Goal: Transaction & Acquisition: Book appointment/travel/reservation

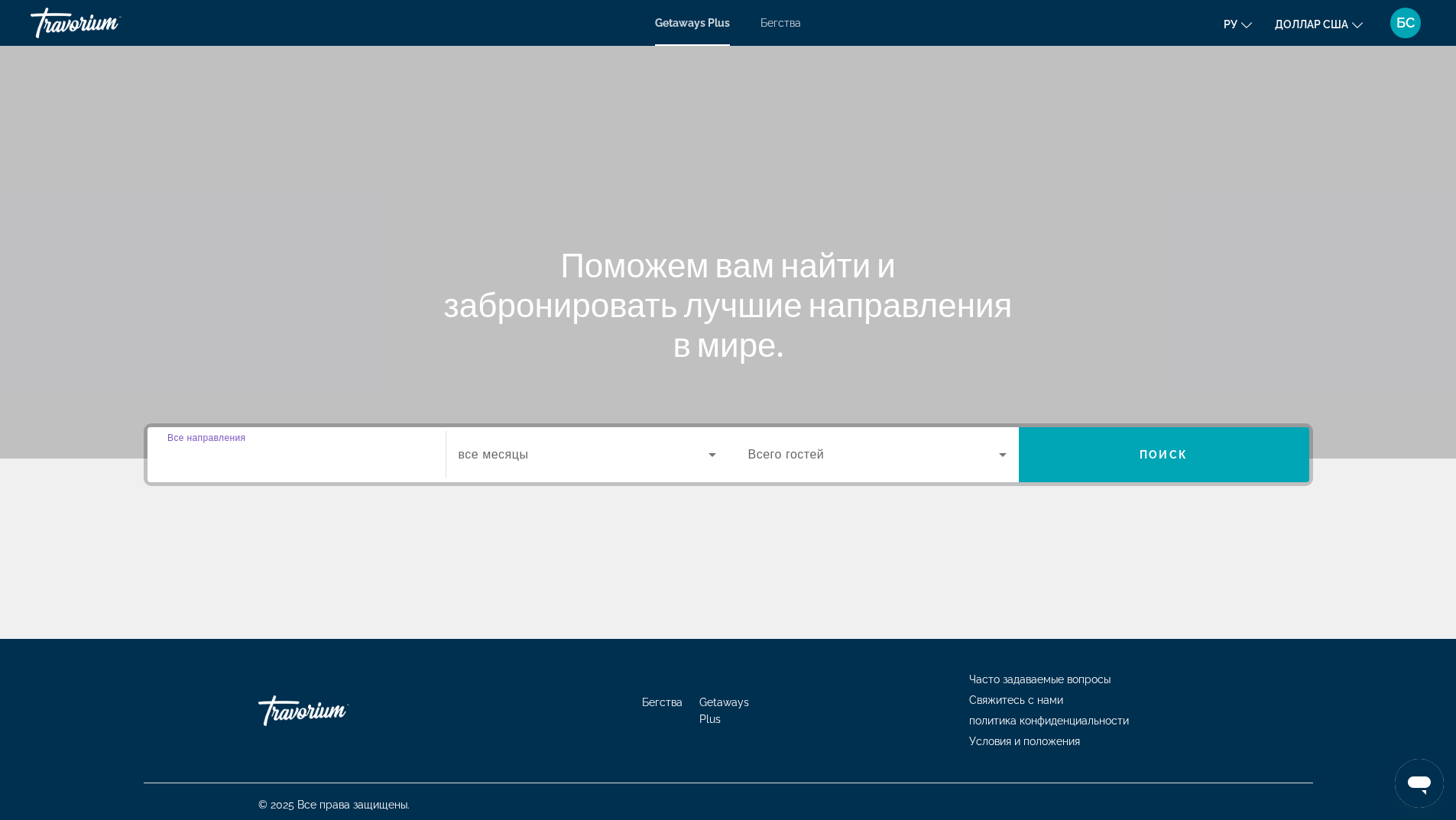
click at [293, 450] on input "Destination Все направления" at bounding box center [296, 455] width 258 height 19
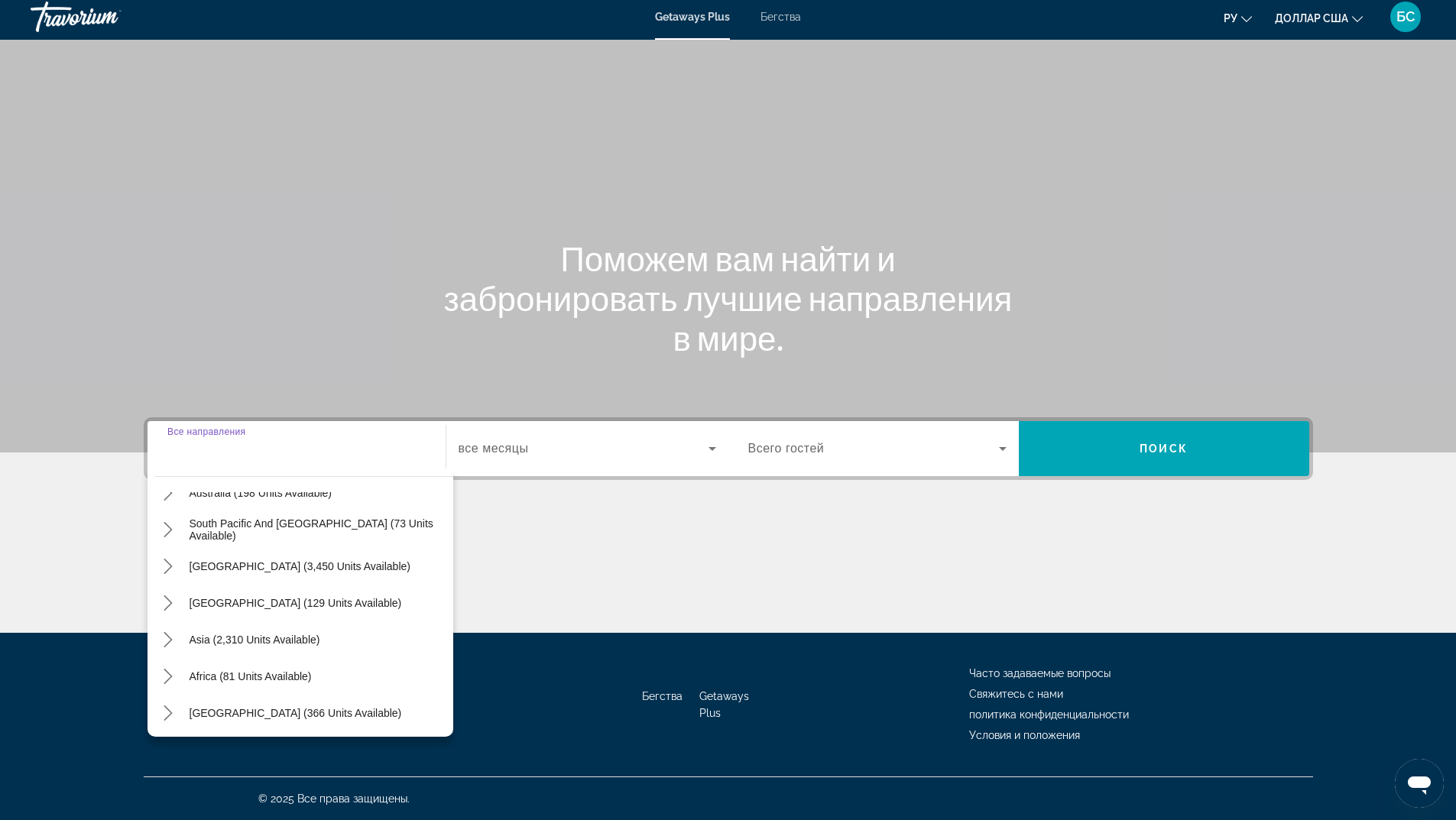
scroll to position [247, 0]
click at [171, 634] on icon "Toggle Asia (2,310 units available) submenu" at bounding box center [168, 637] width 16 height 16
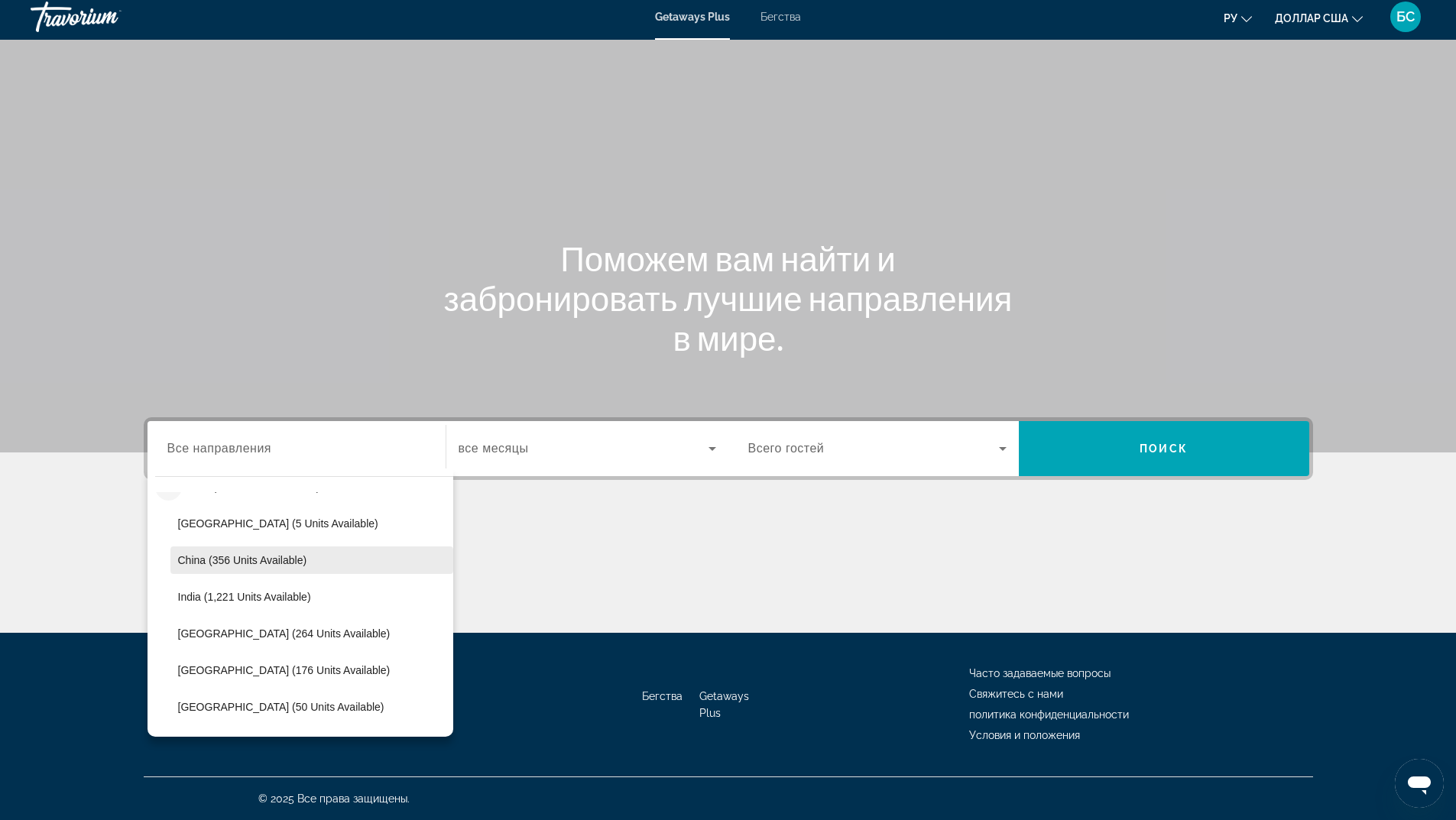
scroll to position [374, 0]
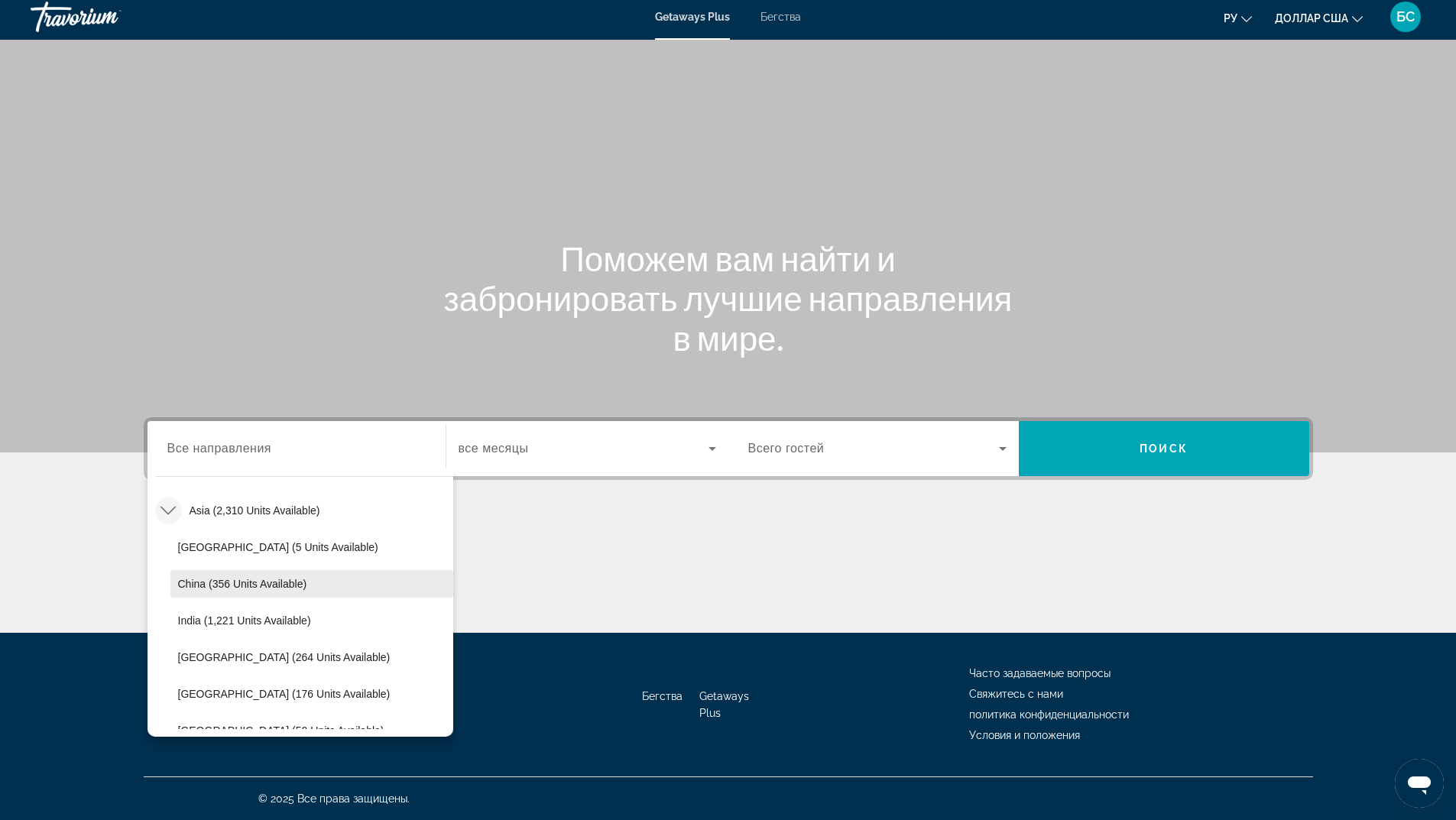
click at [239, 583] on span "China (356 units available)" at bounding box center [242, 583] width 129 height 13
type input "**********"
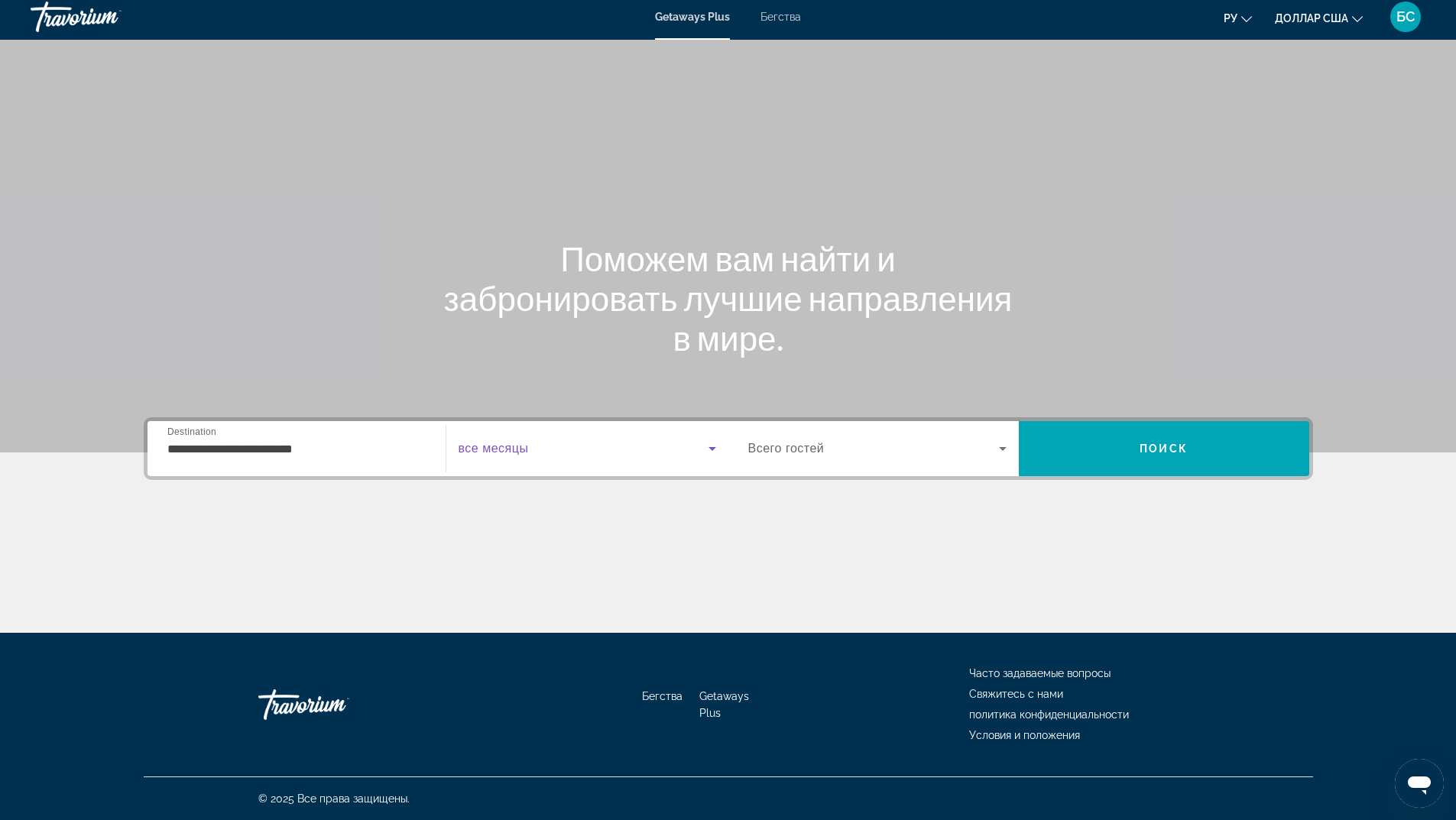
click at [549, 446] on span "Виджет поиска" at bounding box center [583, 449] width 250 height 19
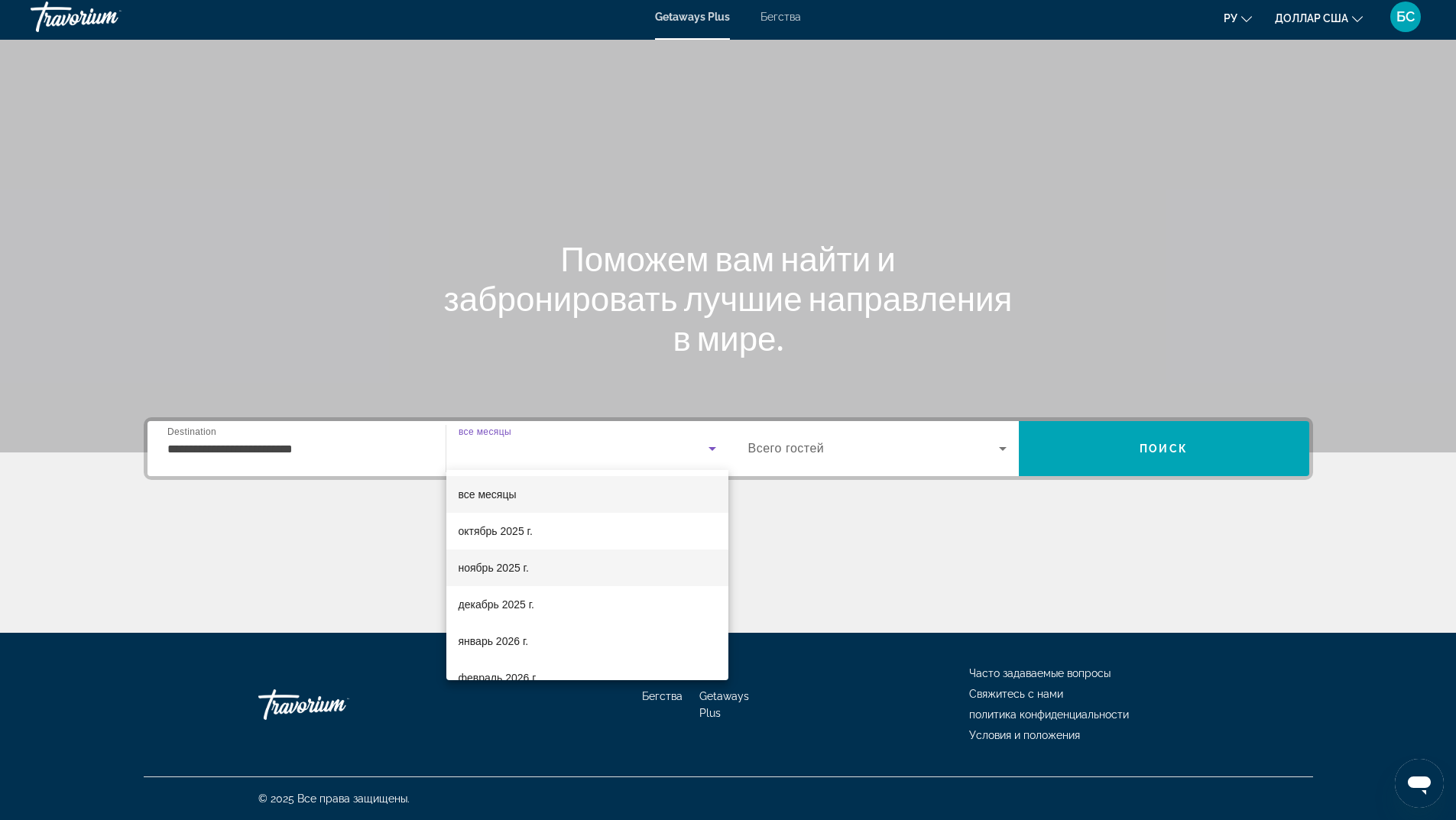
click at [514, 570] on font "ноябрь 2025 г." at bounding box center [493, 568] width 70 height 13
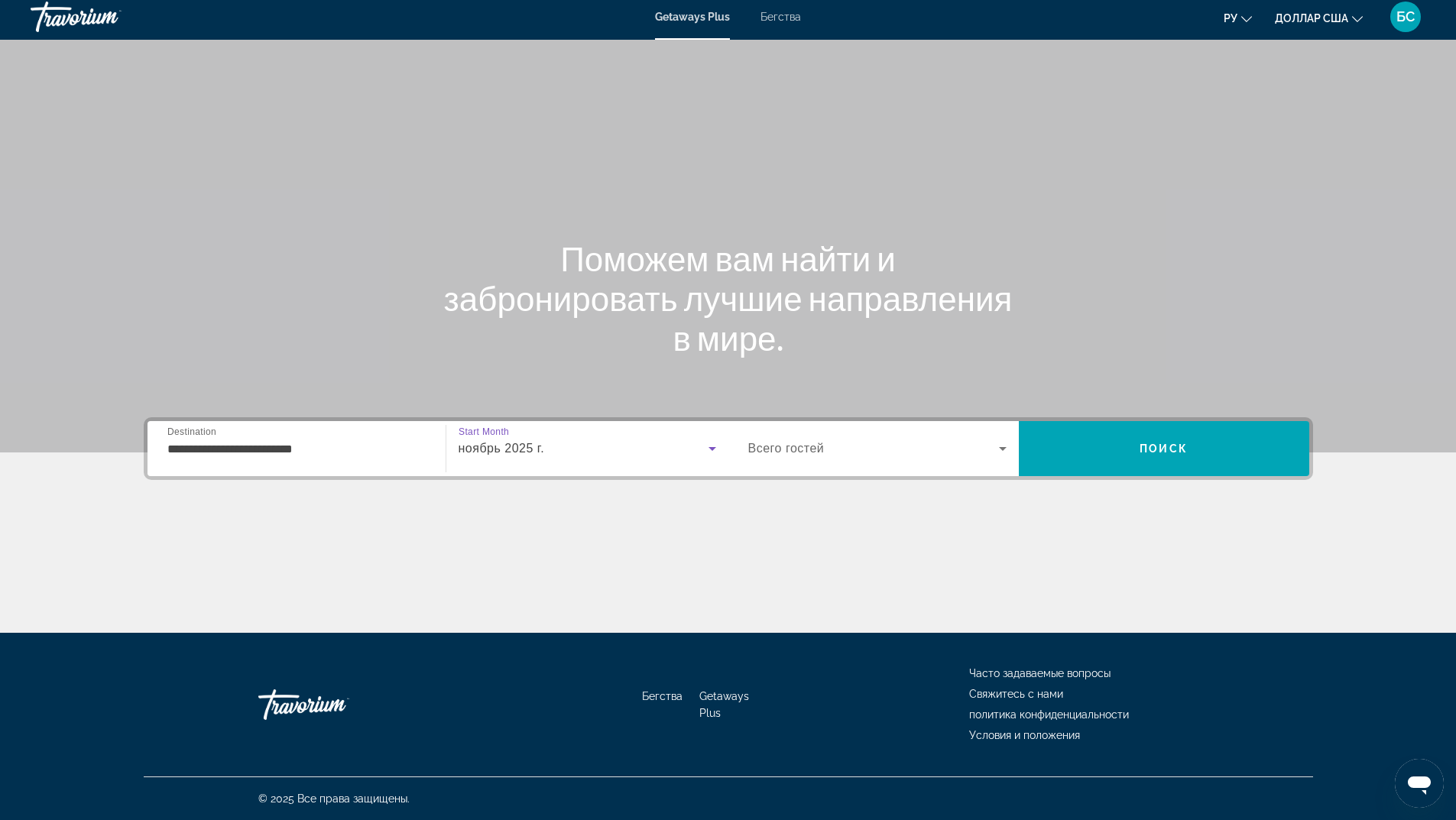
click at [863, 449] on span "Виджет поиска" at bounding box center [874, 449] width 251 height 19
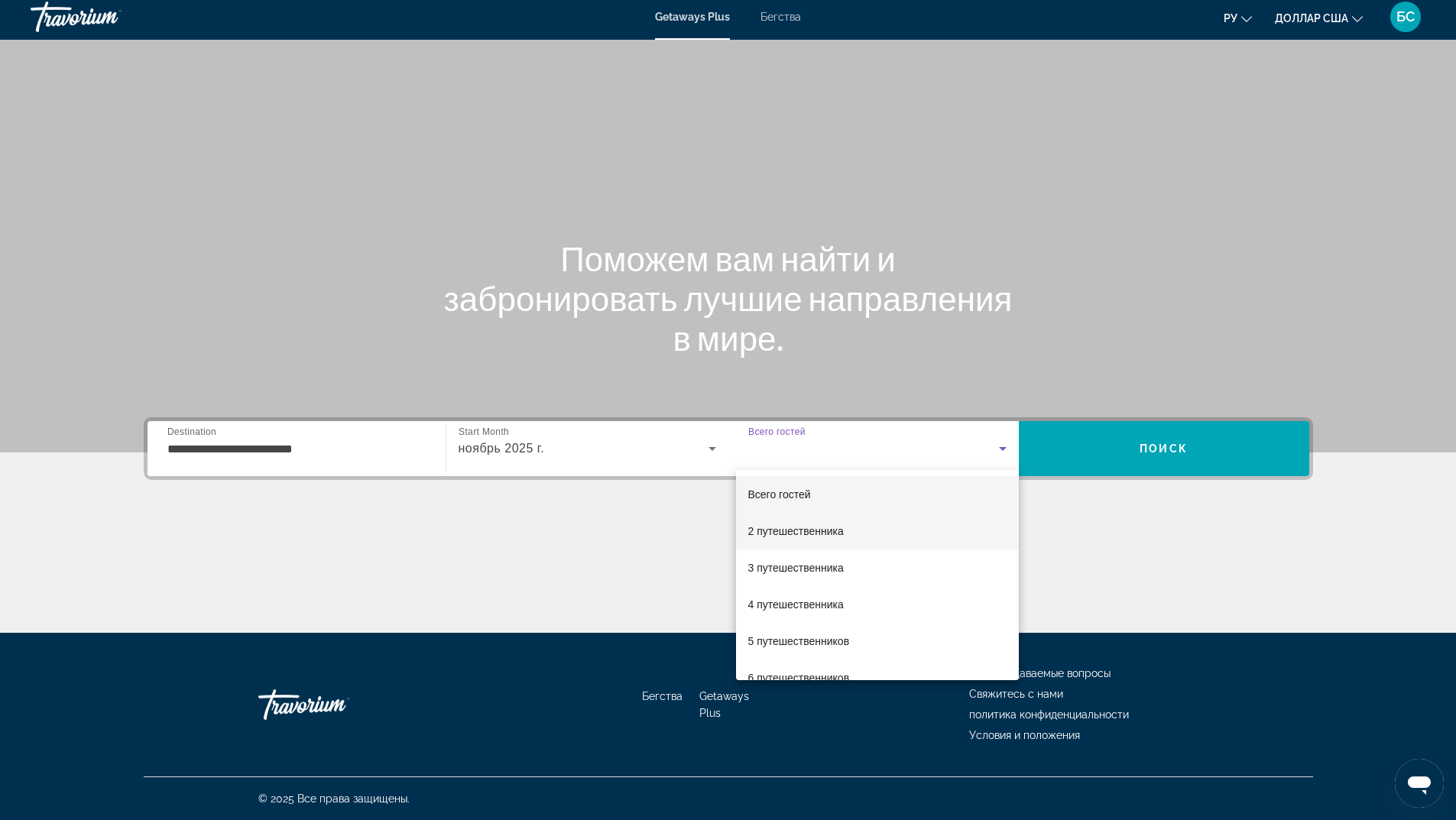
click at [794, 534] on font "2 путешественника" at bounding box center [796, 531] width 96 height 13
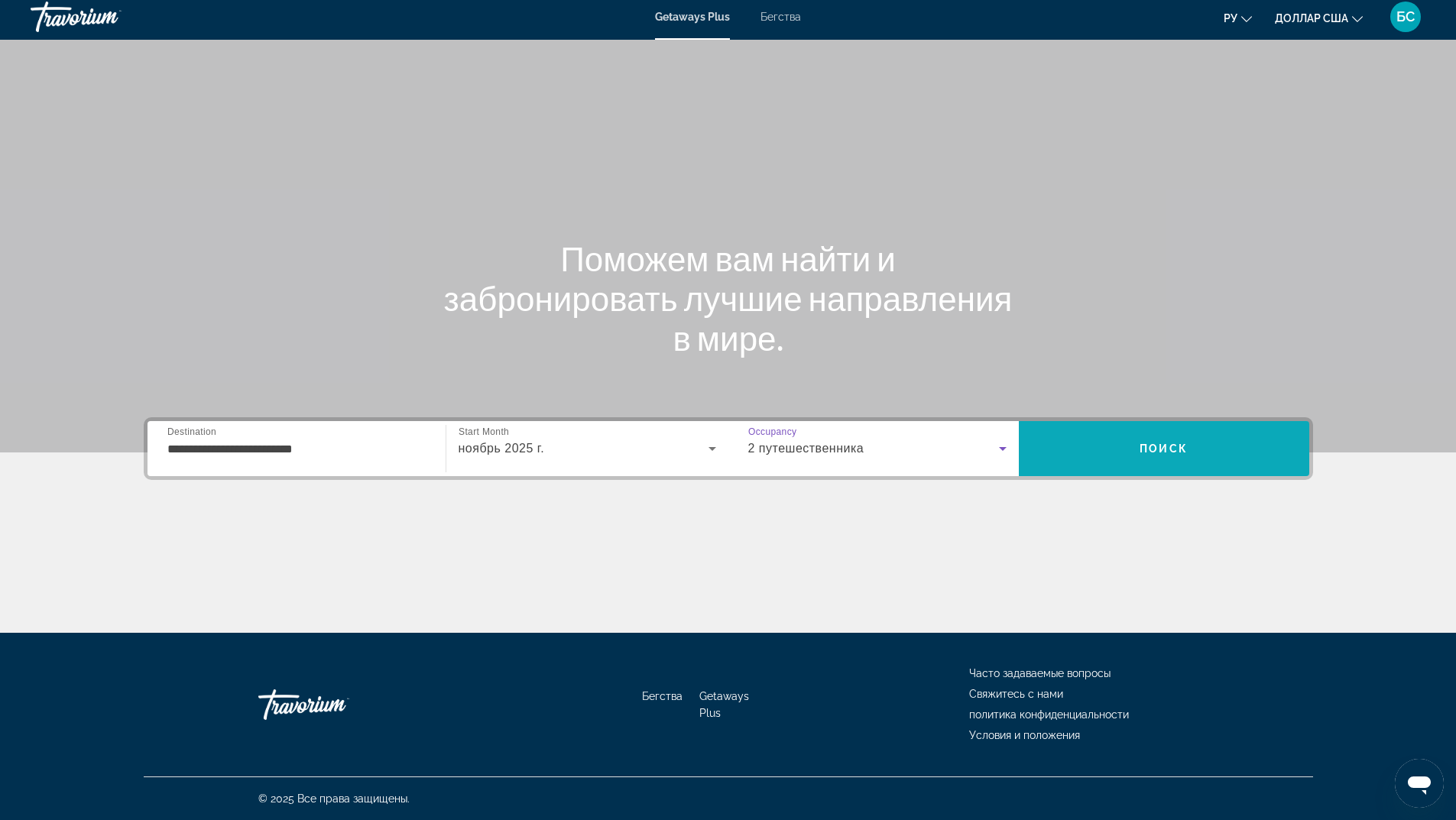
click at [1142, 451] on span "Поиск" at bounding box center [1163, 449] width 48 height 13
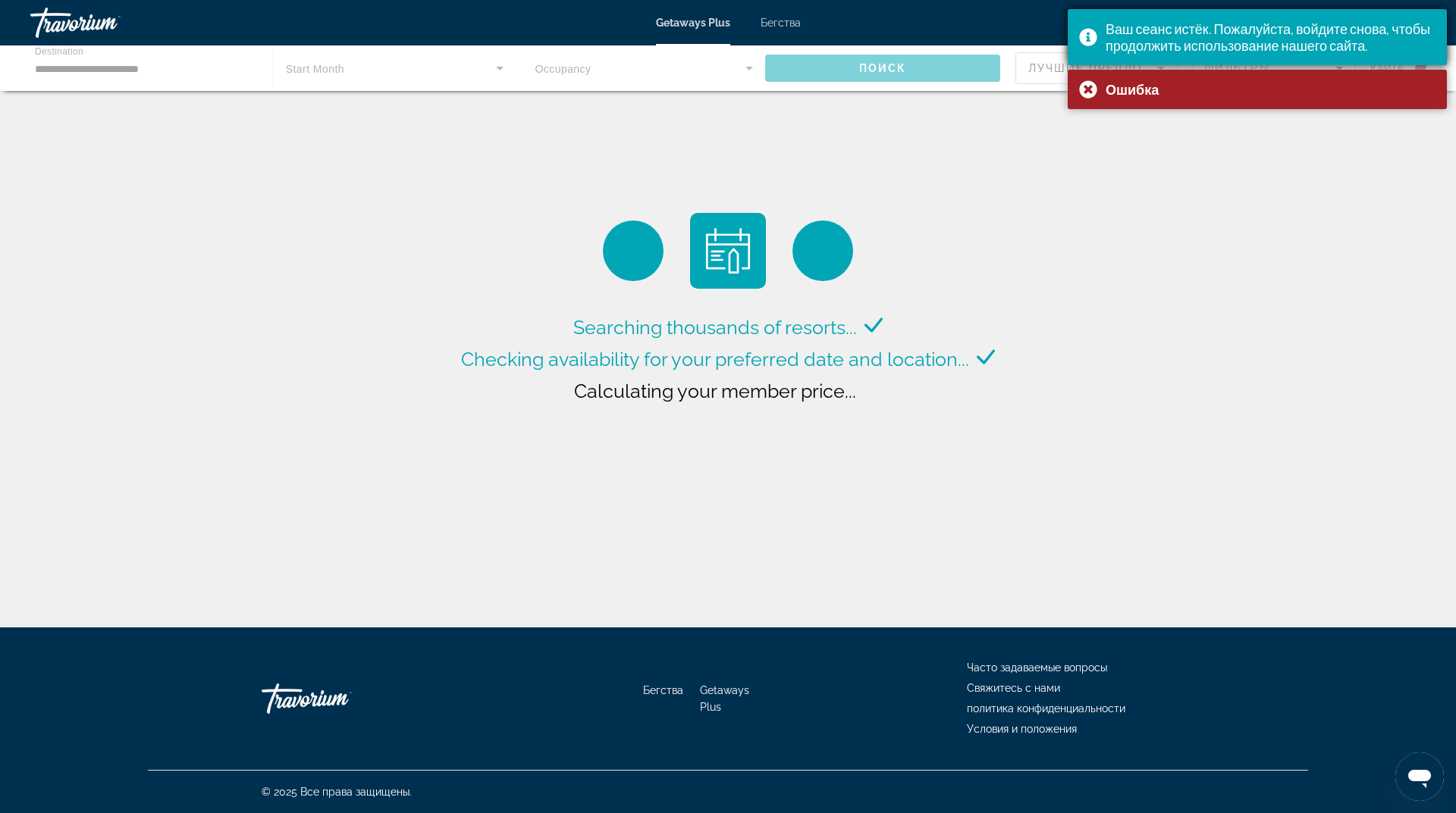
click at [1254, 37] on font "Ваш сеанс истёк. Пожалуйста, войдите снова, чтобы продолжить использование наше…" at bounding box center [1267, 37] width 325 height 33
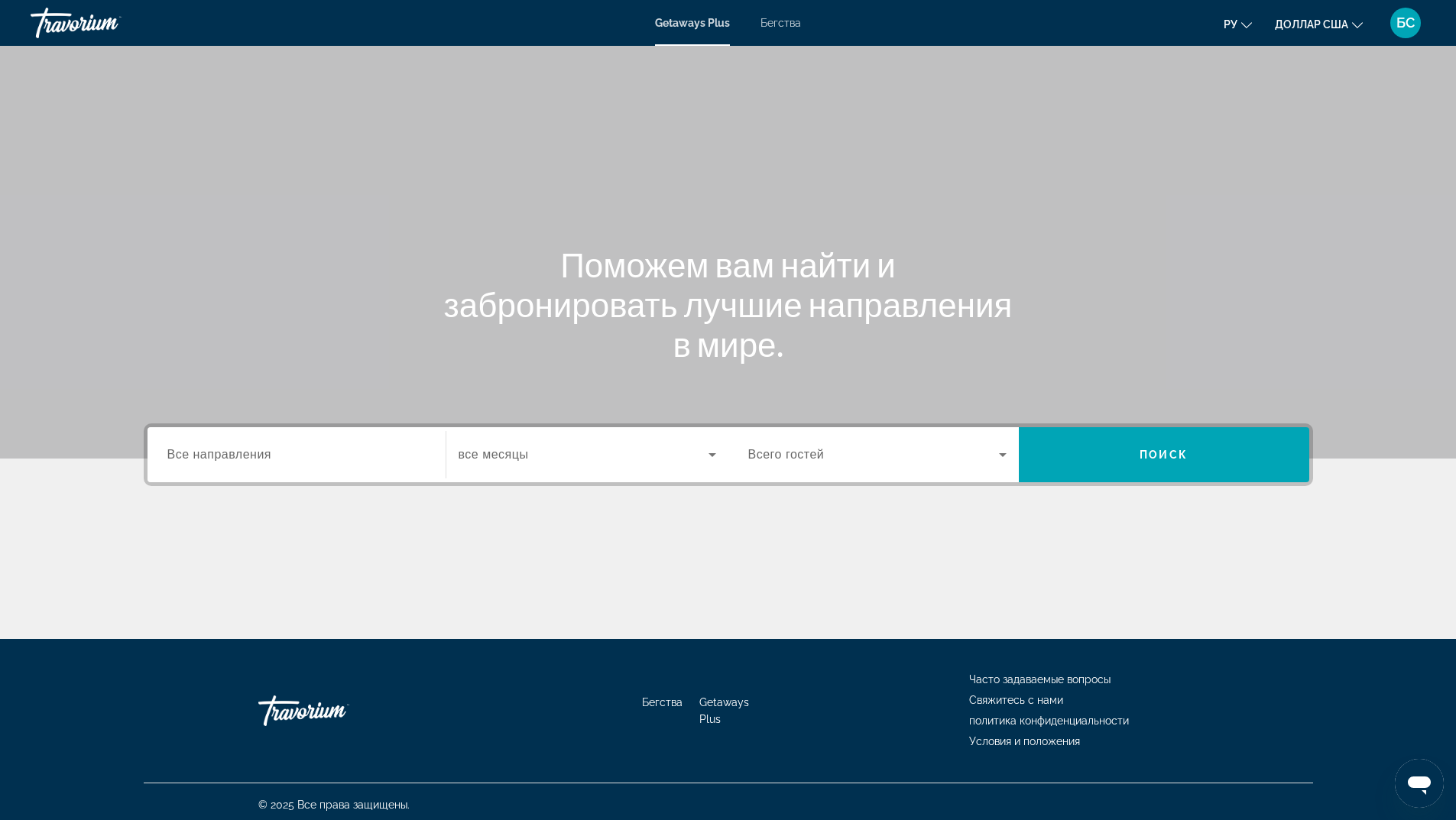
click at [277, 447] on input "Destination Все направления" at bounding box center [296, 455] width 258 height 19
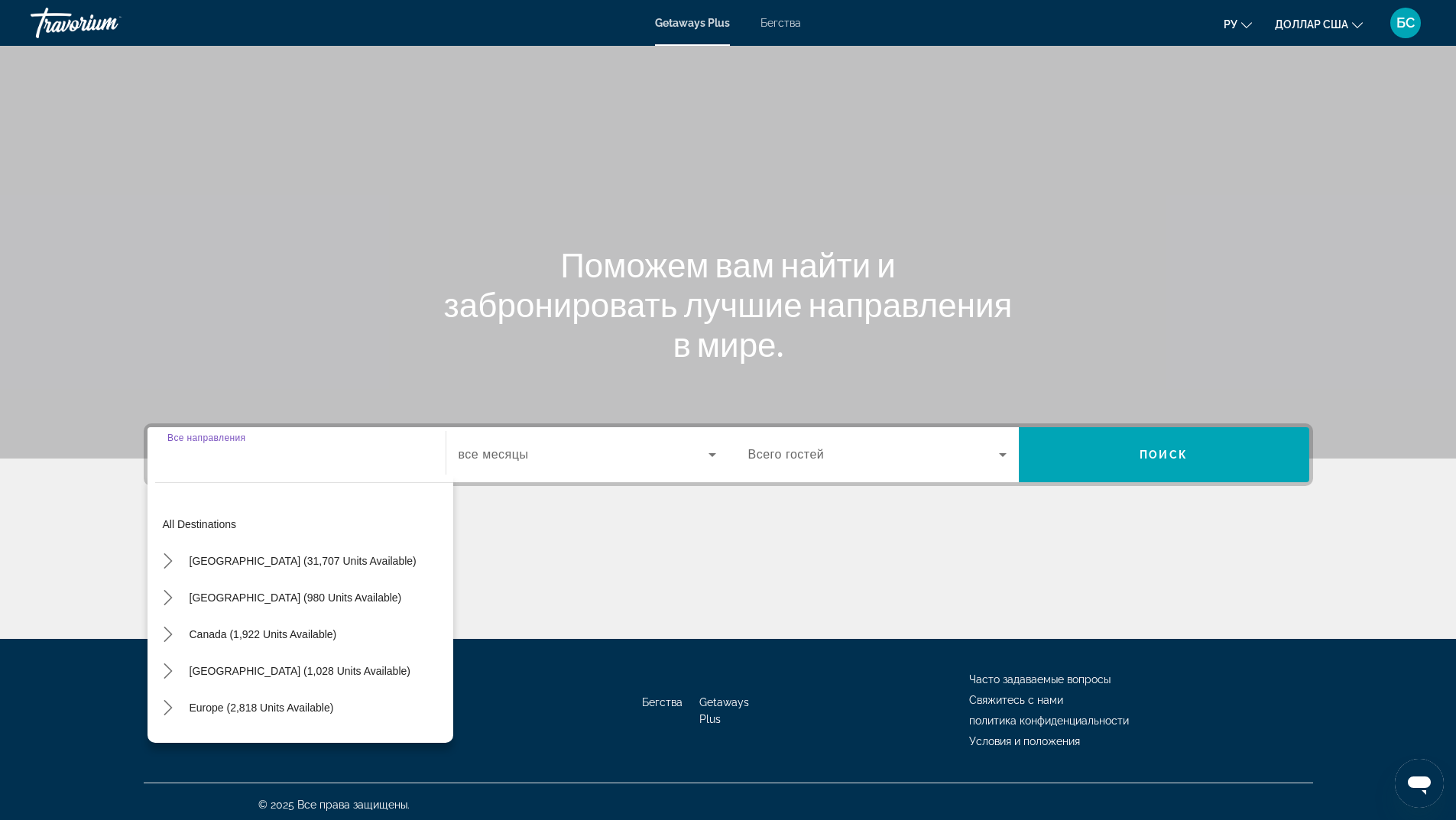
scroll to position [6, 0]
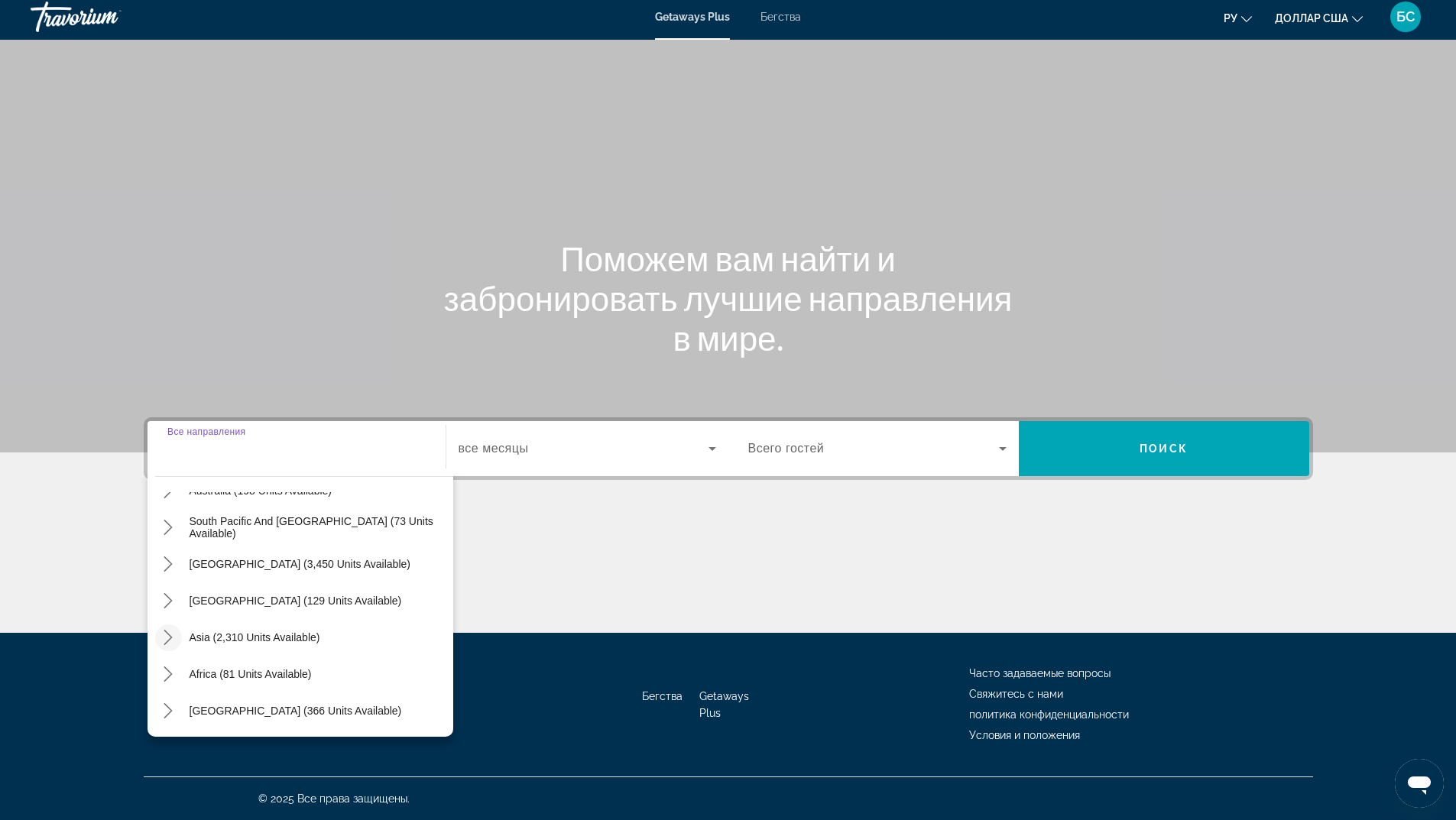
click at [174, 636] on icon "Toggle Asia (2,310 units available) submenu" at bounding box center [168, 637] width 16 height 16
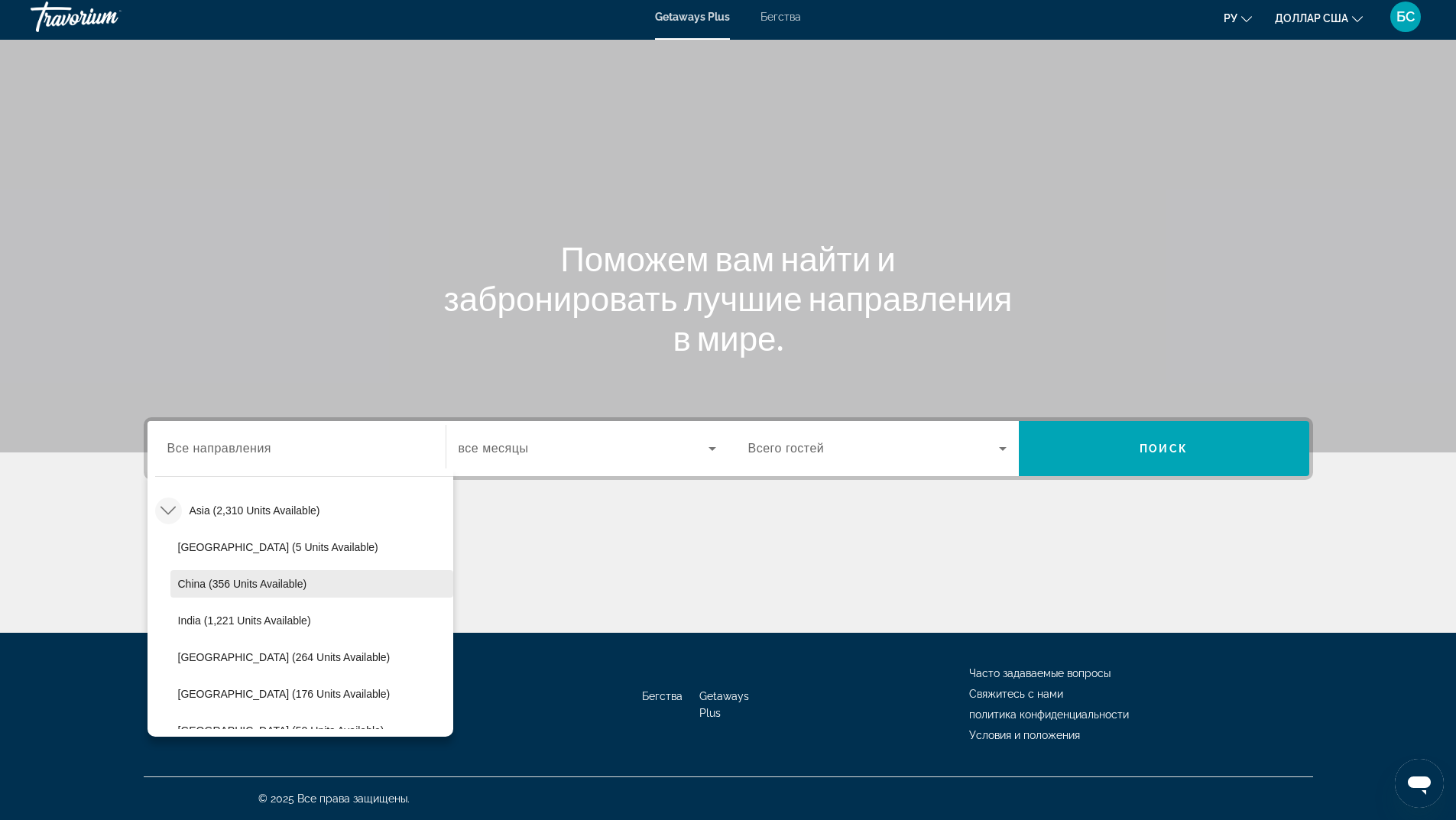
click at [220, 577] on span "Select destination: China (356 units available)" at bounding box center [311, 584] width 282 height 37
type input "**********"
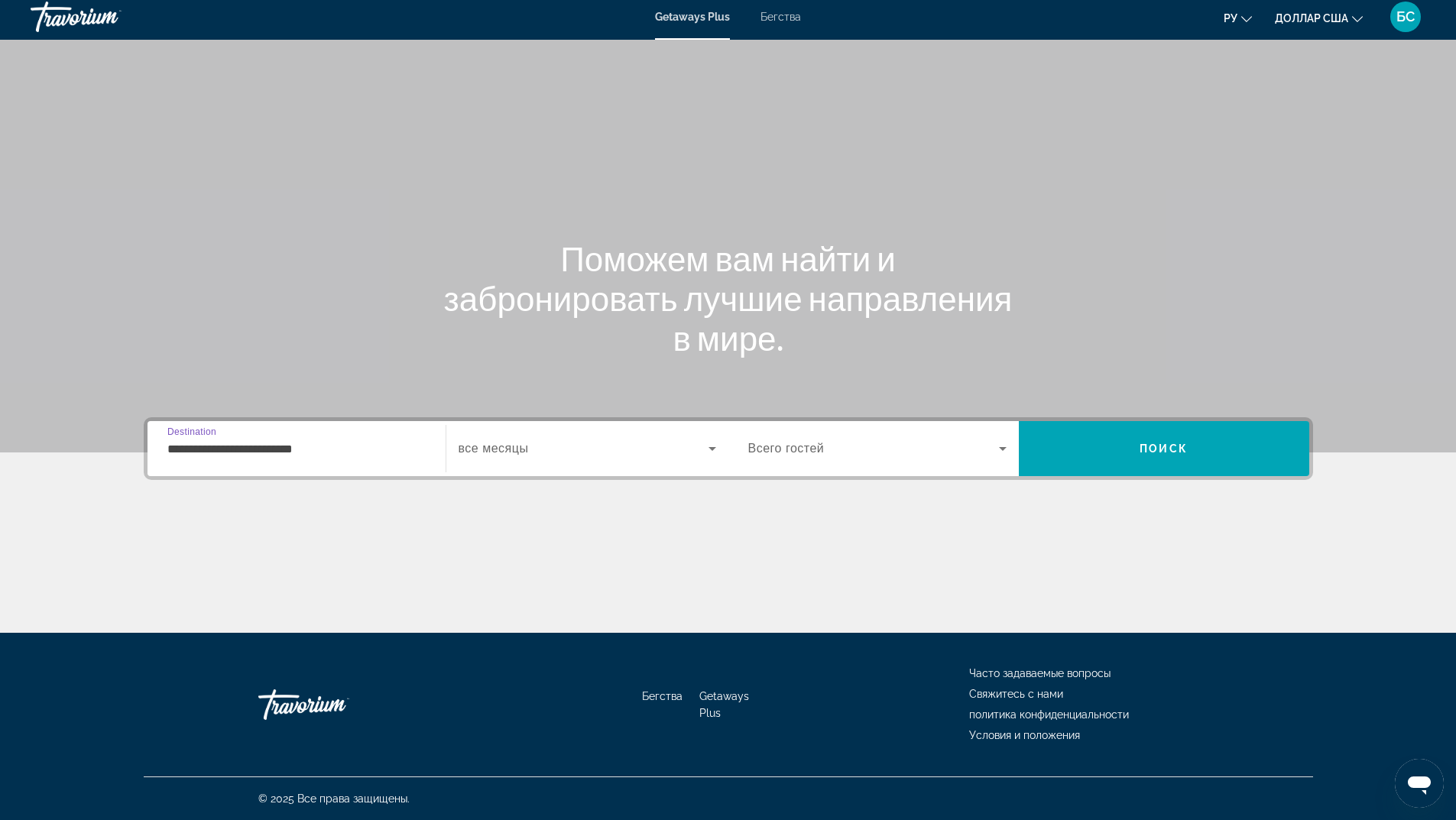
click at [530, 457] on div "Виджет поиска" at bounding box center [587, 449] width 258 height 43
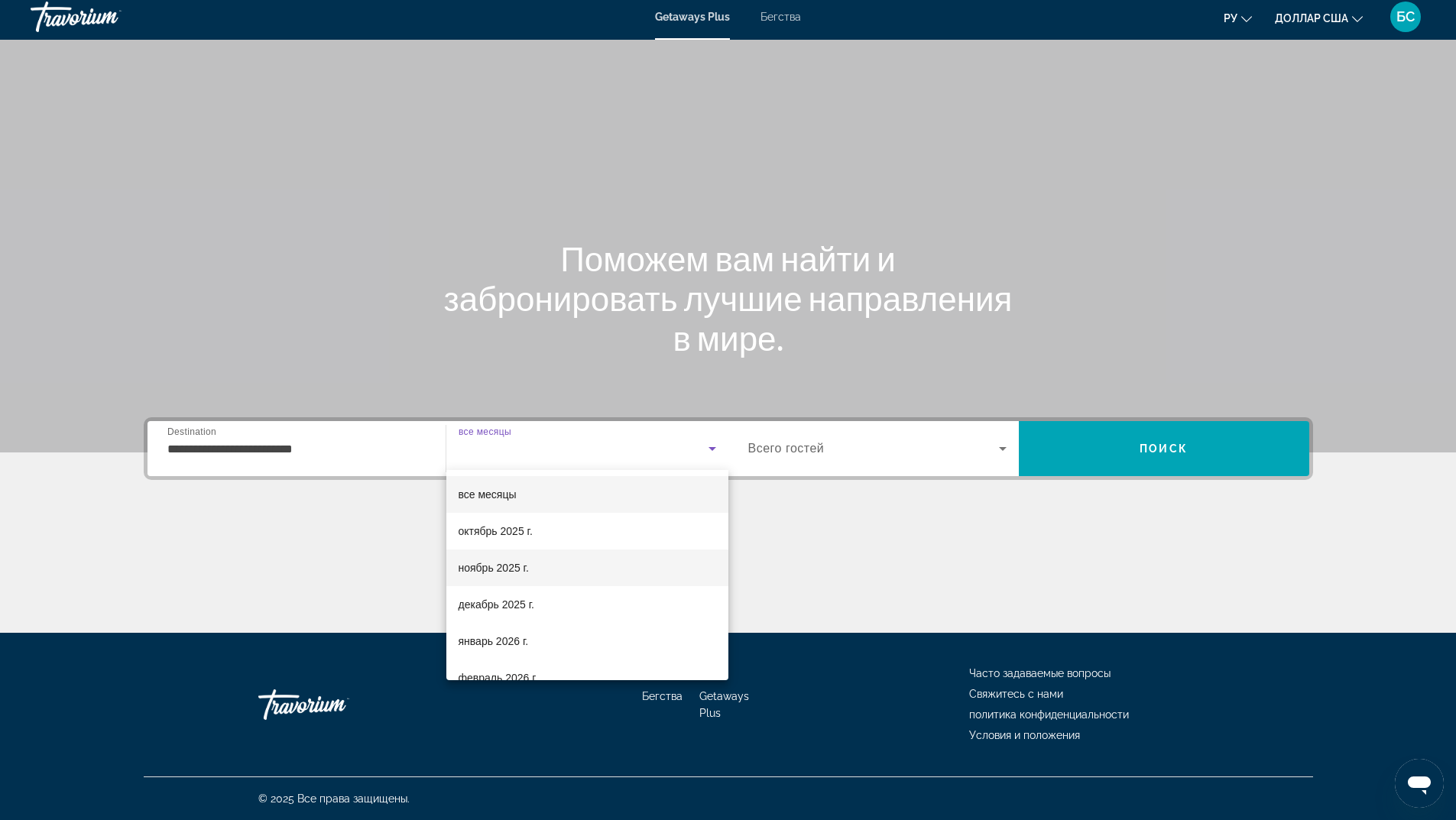
click at [495, 563] on font "ноябрь 2025 г." at bounding box center [493, 568] width 70 height 13
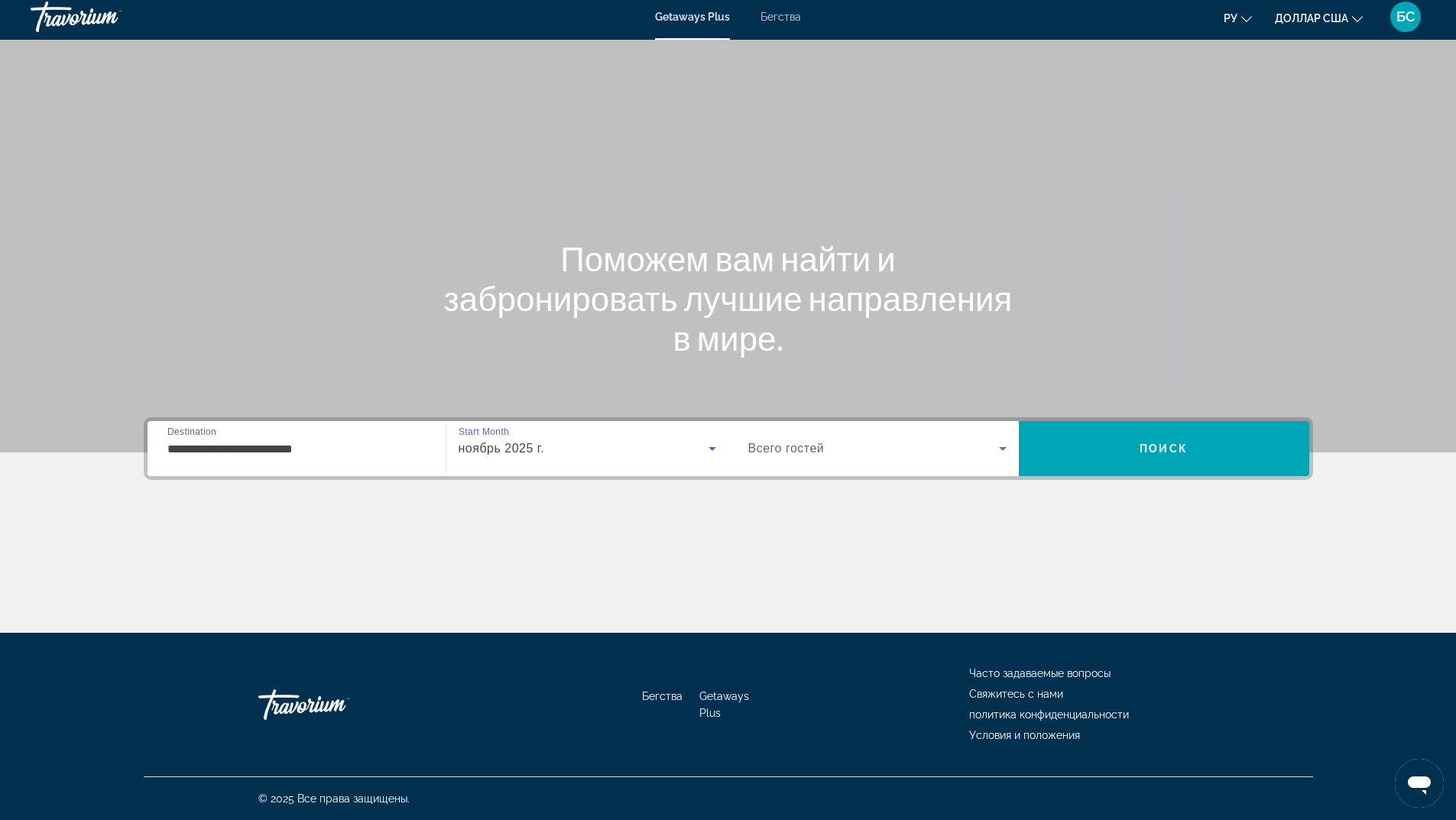
click at [796, 444] on span "Всего гостей" at bounding box center [787, 448] width 76 height 13
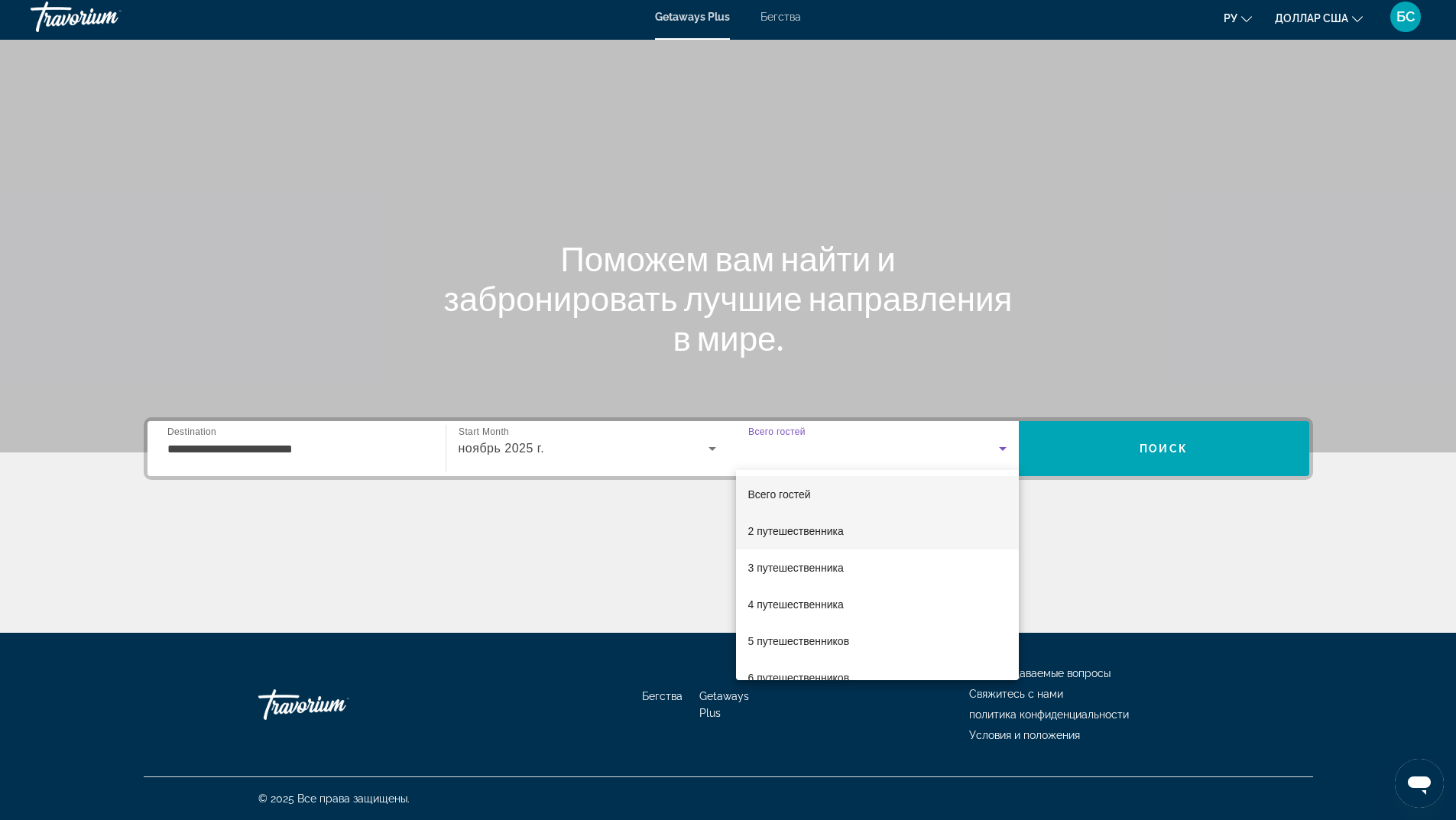
click at [797, 528] on font "2 путешественника" at bounding box center [796, 531] width 96 height 13
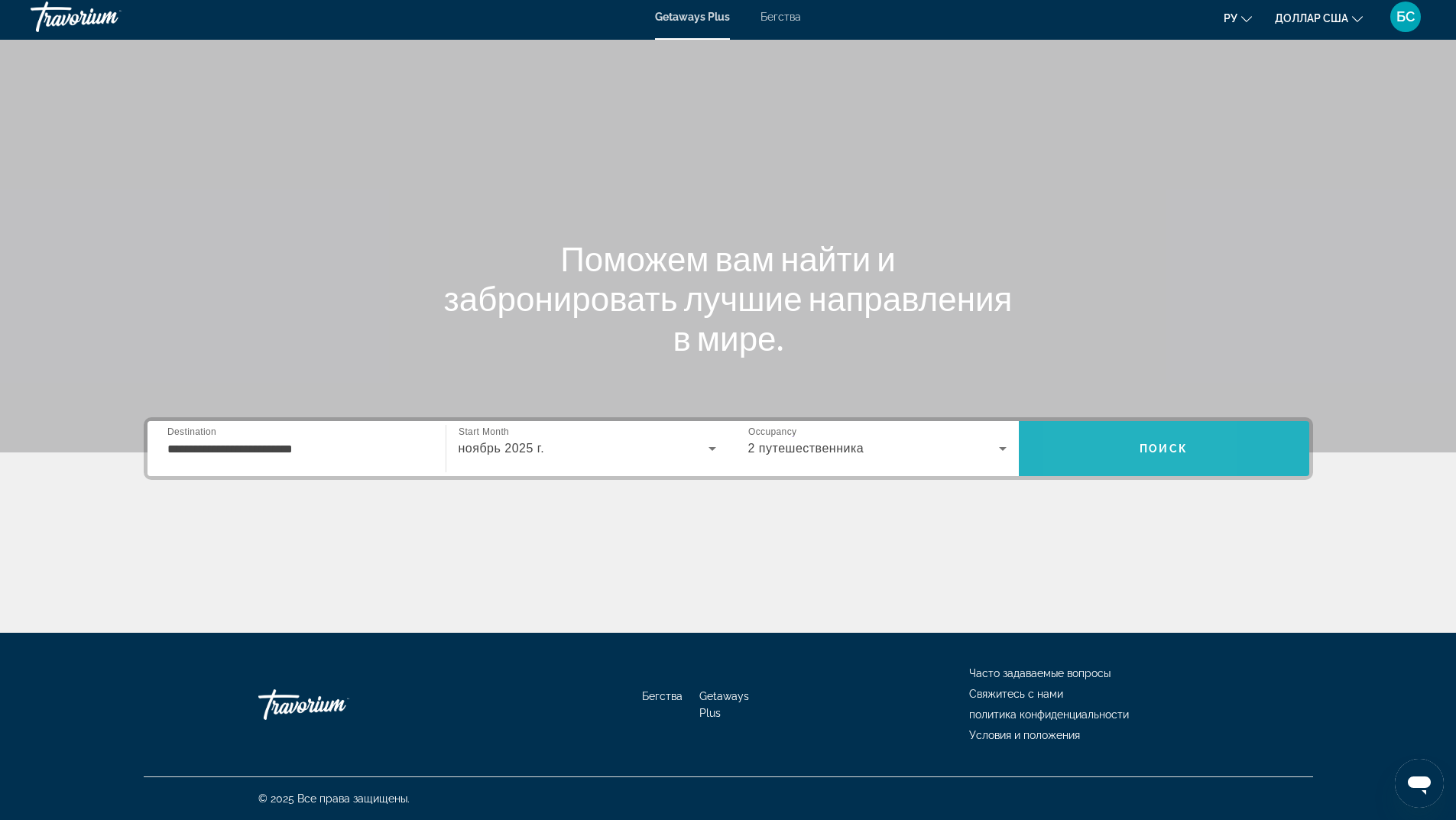
click at [1079, 451] on span "Поиск" at bounding box center [1164, 449] width 290 height 37
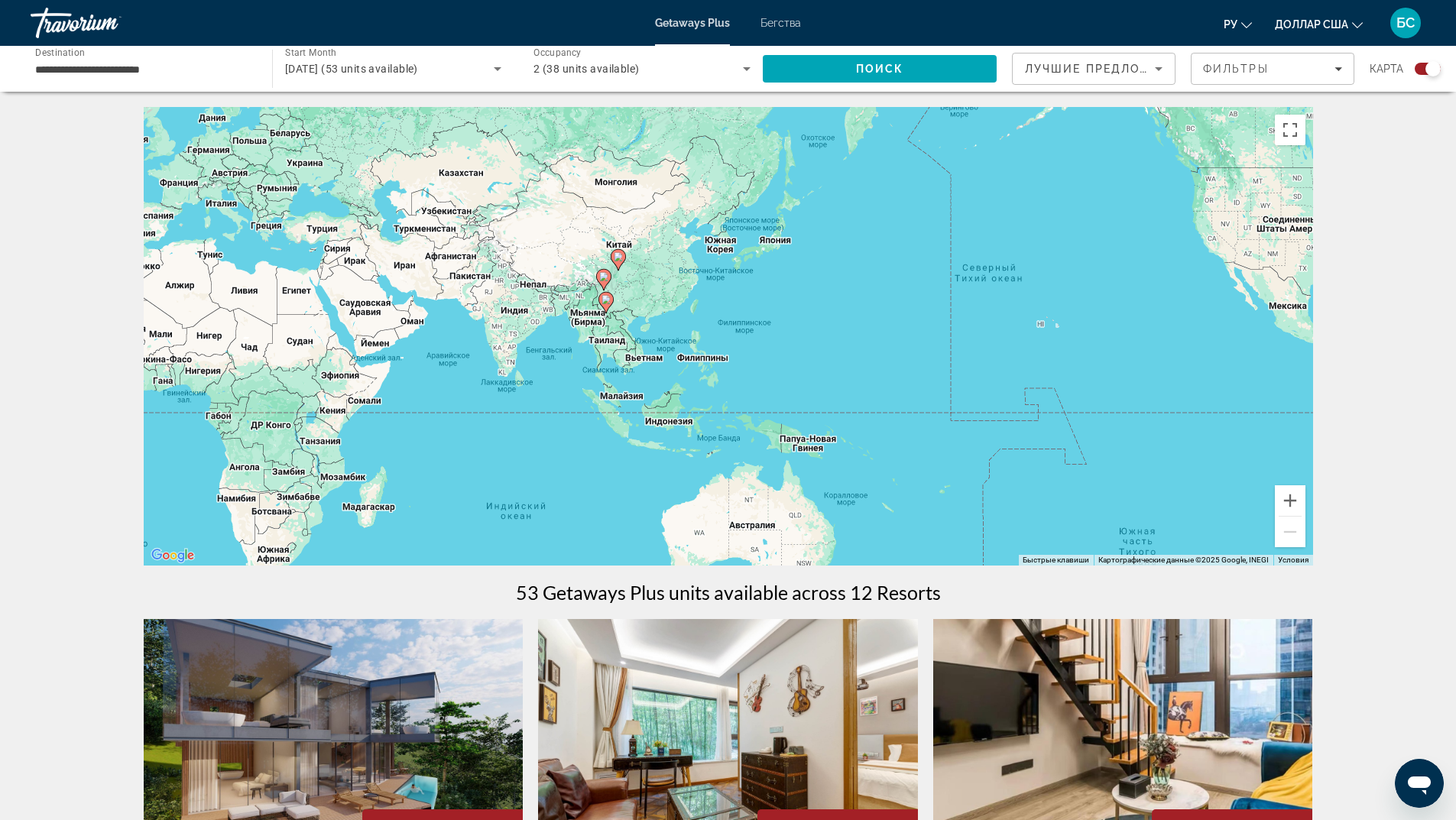
drag, startPoint x: 1135, startPoint y: 442, endPoint x: 432, endPoint y: 385, distance: 705.3
click at [432, 385] on div "Чтобы активировать перетаскивание с помощью клавиатуры, нажмите Alt + Ввод. Пос…" at bounding box center [728, 335] width 1170 height 458
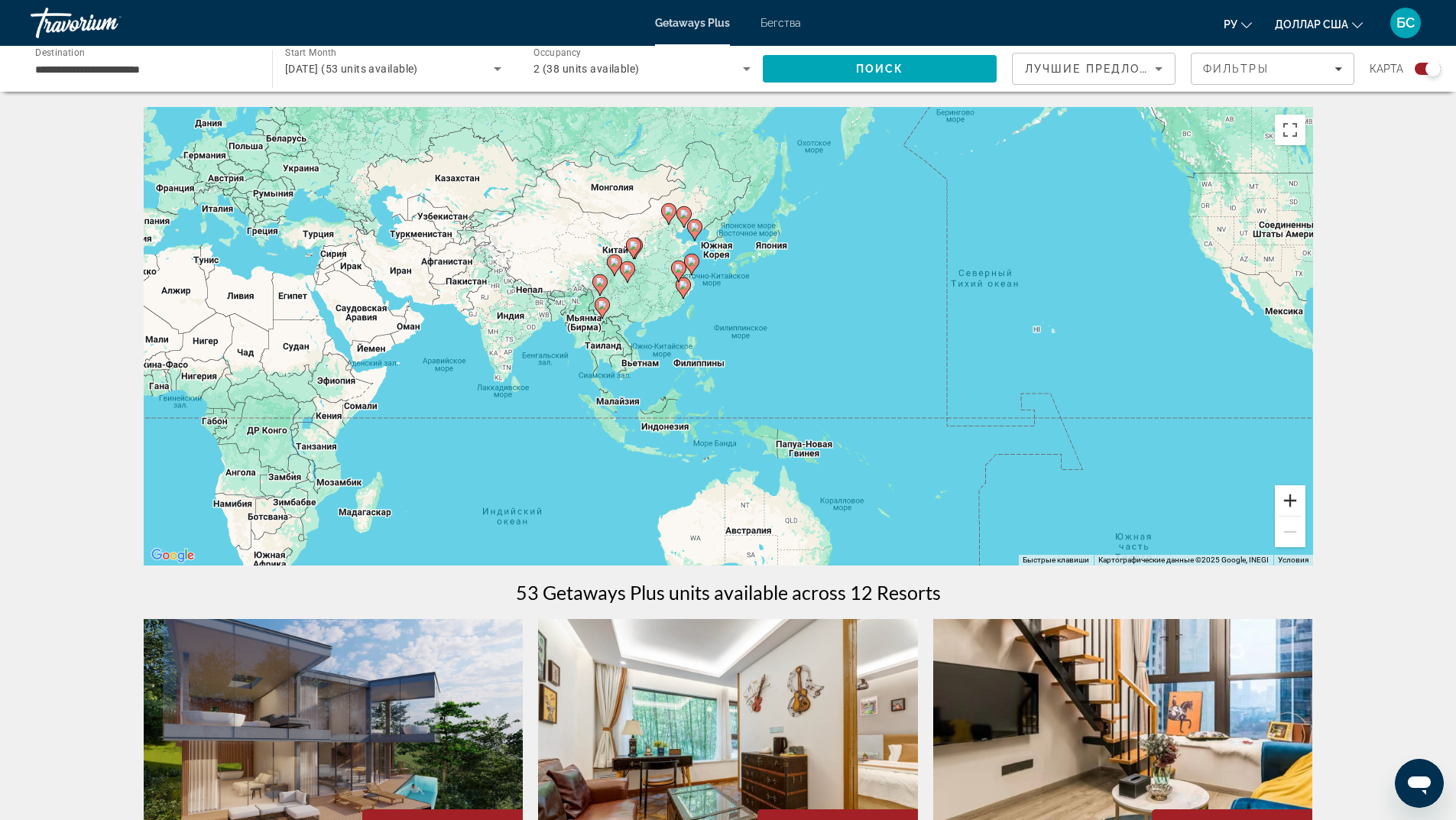
click at [1296, 500] on button "Увеличить" at bounding box center [1290, 500] width 30 height 30
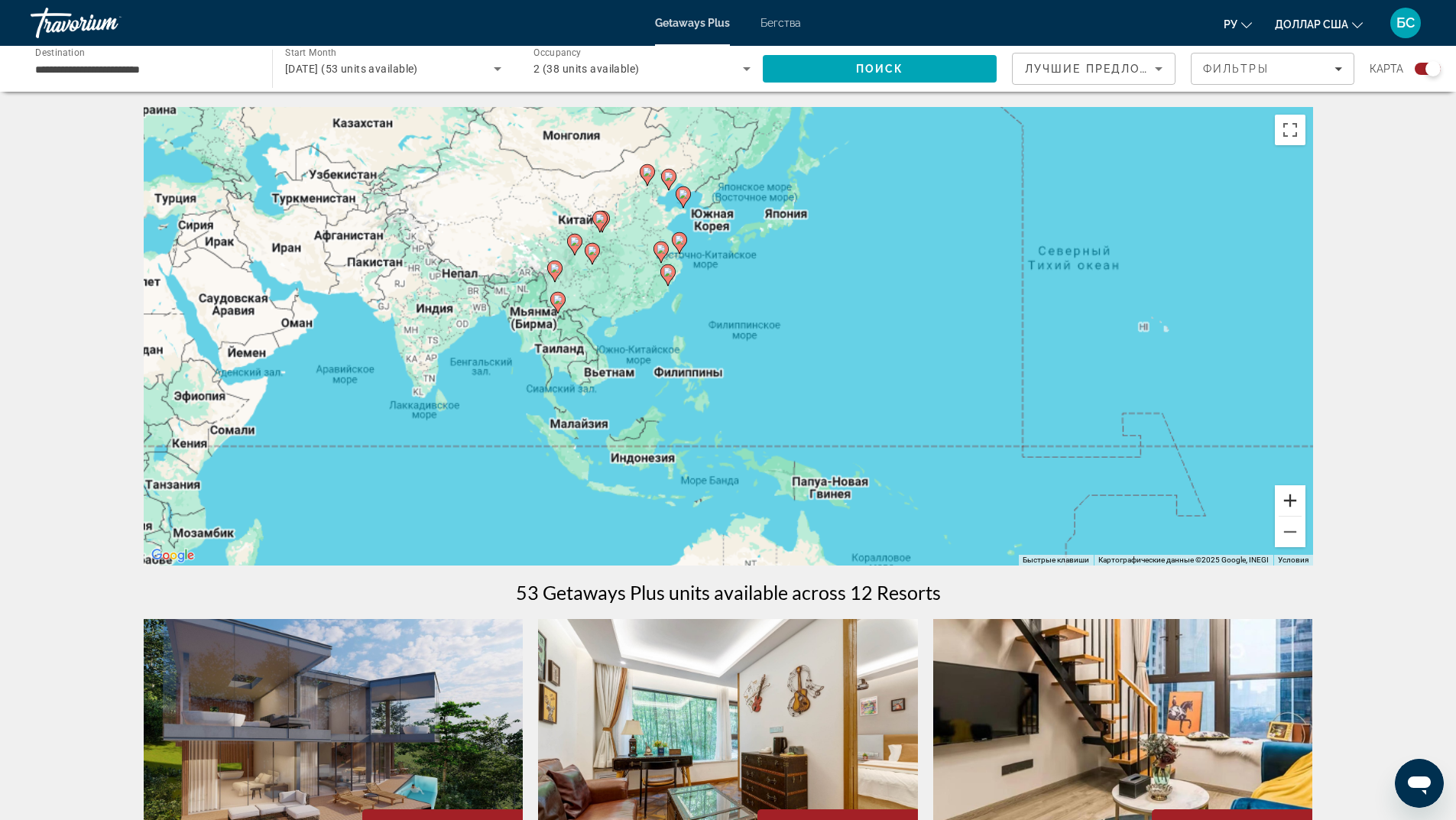
click at [1296, 500] on button "Увеличить" at bounding box center [1290, 500] width 30 height 30
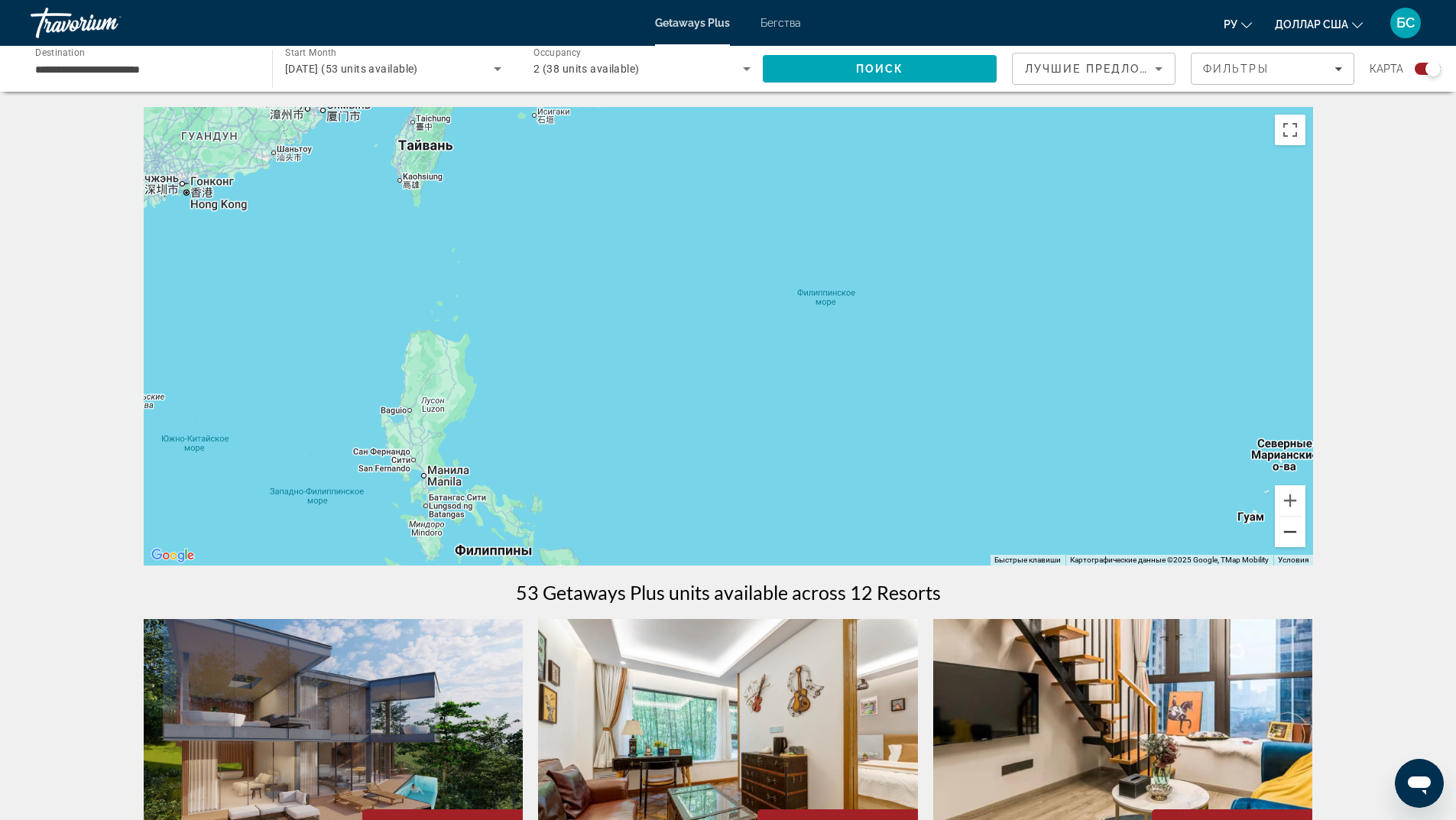
click at [1287, 528] on button "Уменьшить" at bounding box center [1290, 532] width 30 height 30
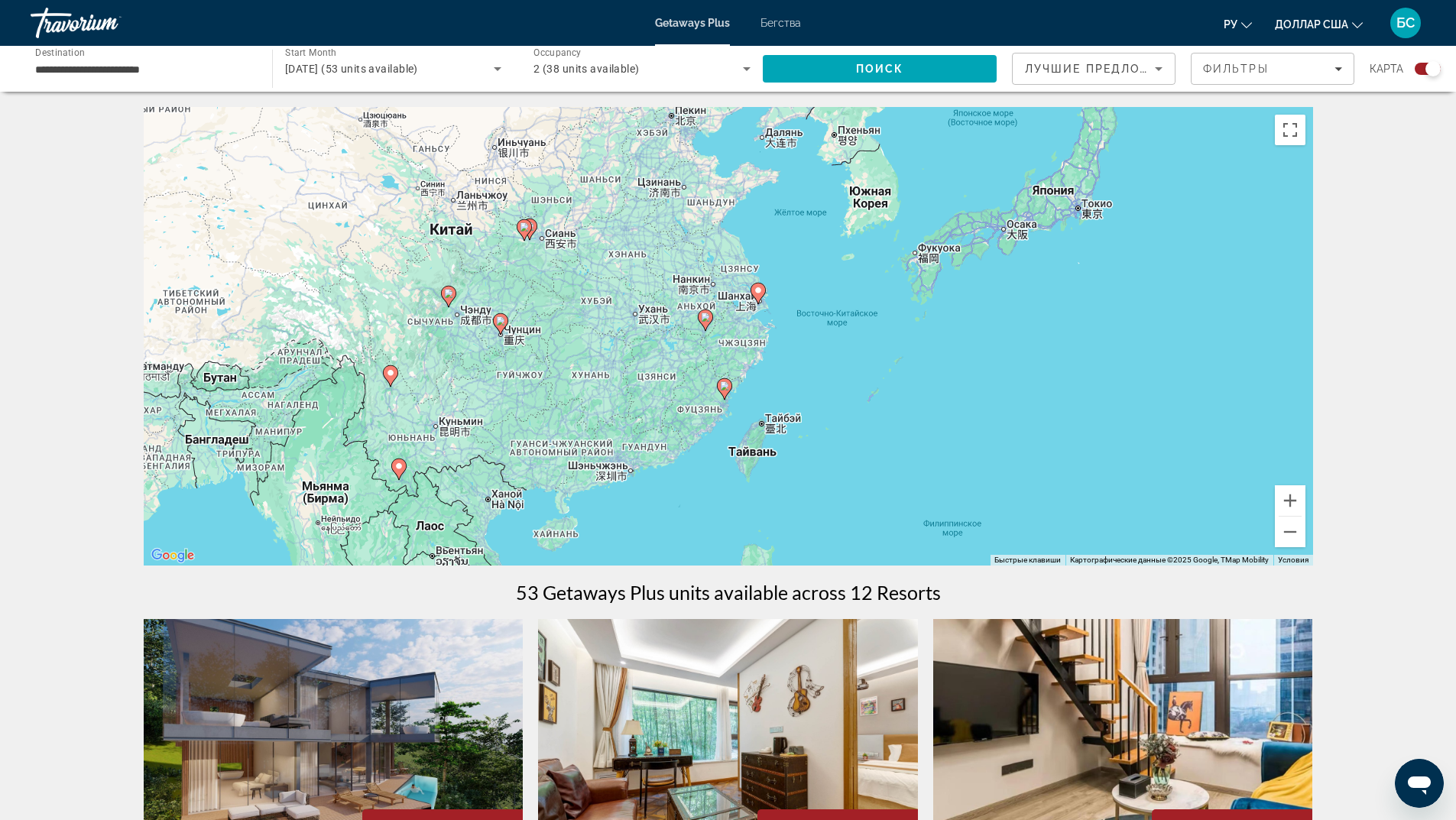
drag, startPoint x: 665, startPoint y: 275, endPoint x: 840, endPoint y: 487, distance: 274.9
click at [840, 487] on div "Чтобы активировать перетаскивание с помощью клавиатуры, нажмите Alt + Ввод. Пос…" at bounding box center [728, 335] width 1170 height 458
click at [1290, 501] on button "Увеличить" at bounding box center [1290, 500] width 30 height 30
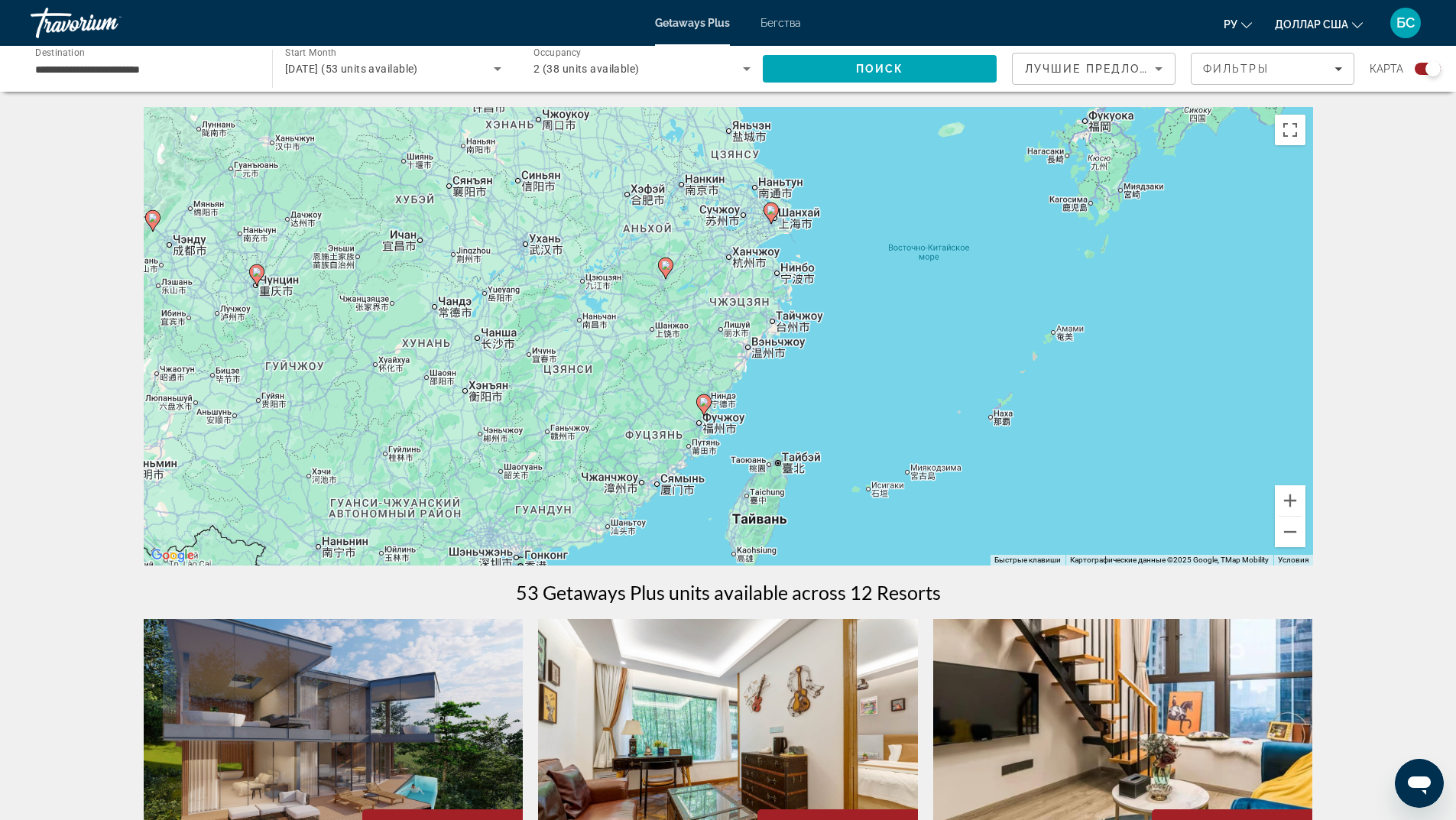
drag, startPoint x: 900, startPoint y: 409, endPoint x: 884, endPoint y: 356, distance: 55.4
click at [884, 356] on div "Чтобы активировать перетаскивание с помощью клавиатуры, нажмите Alt + Ввод. Пос…" at bounding box center [728, 335] width 1170 height 458
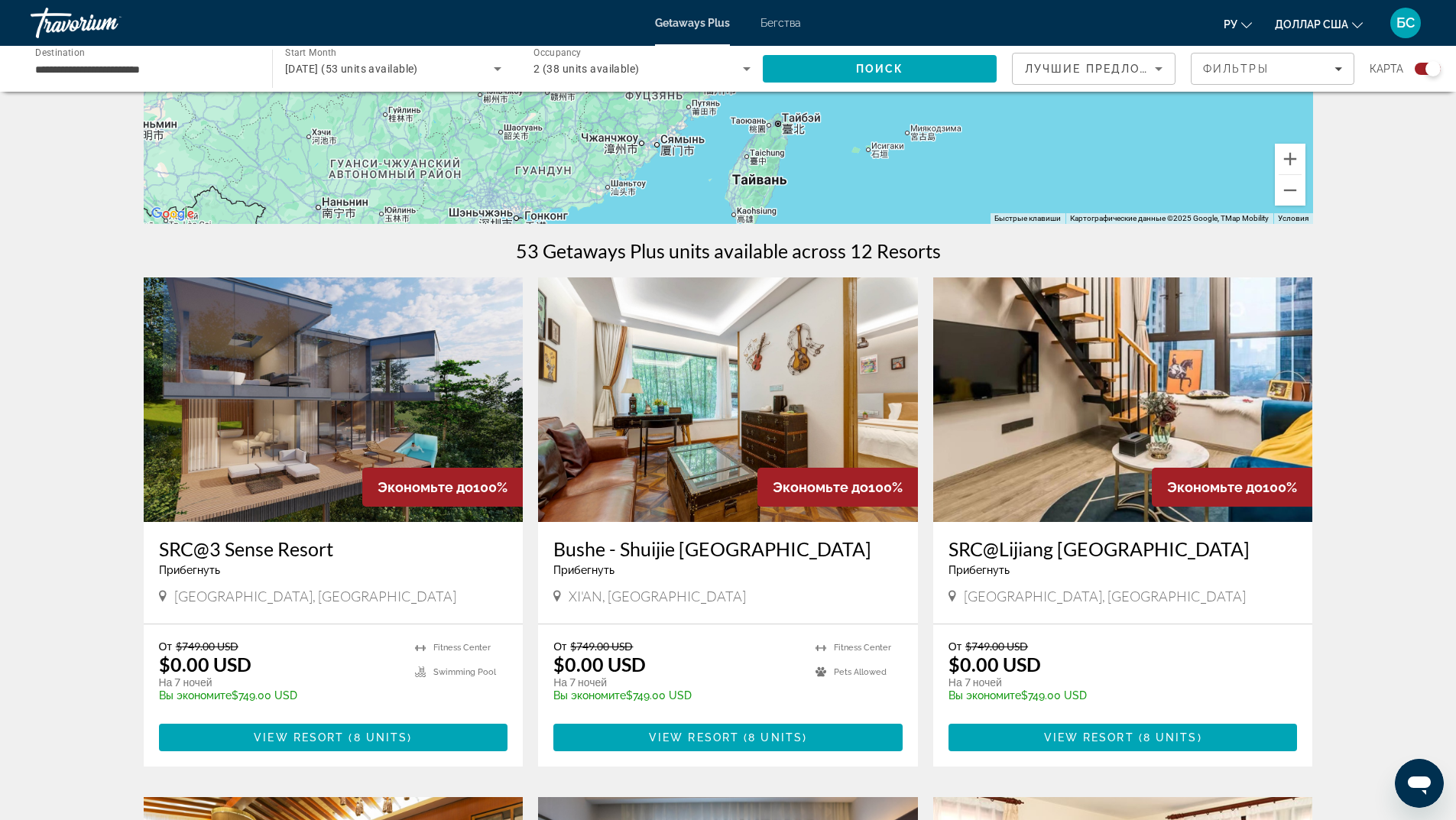
scroll to position [284, 0]
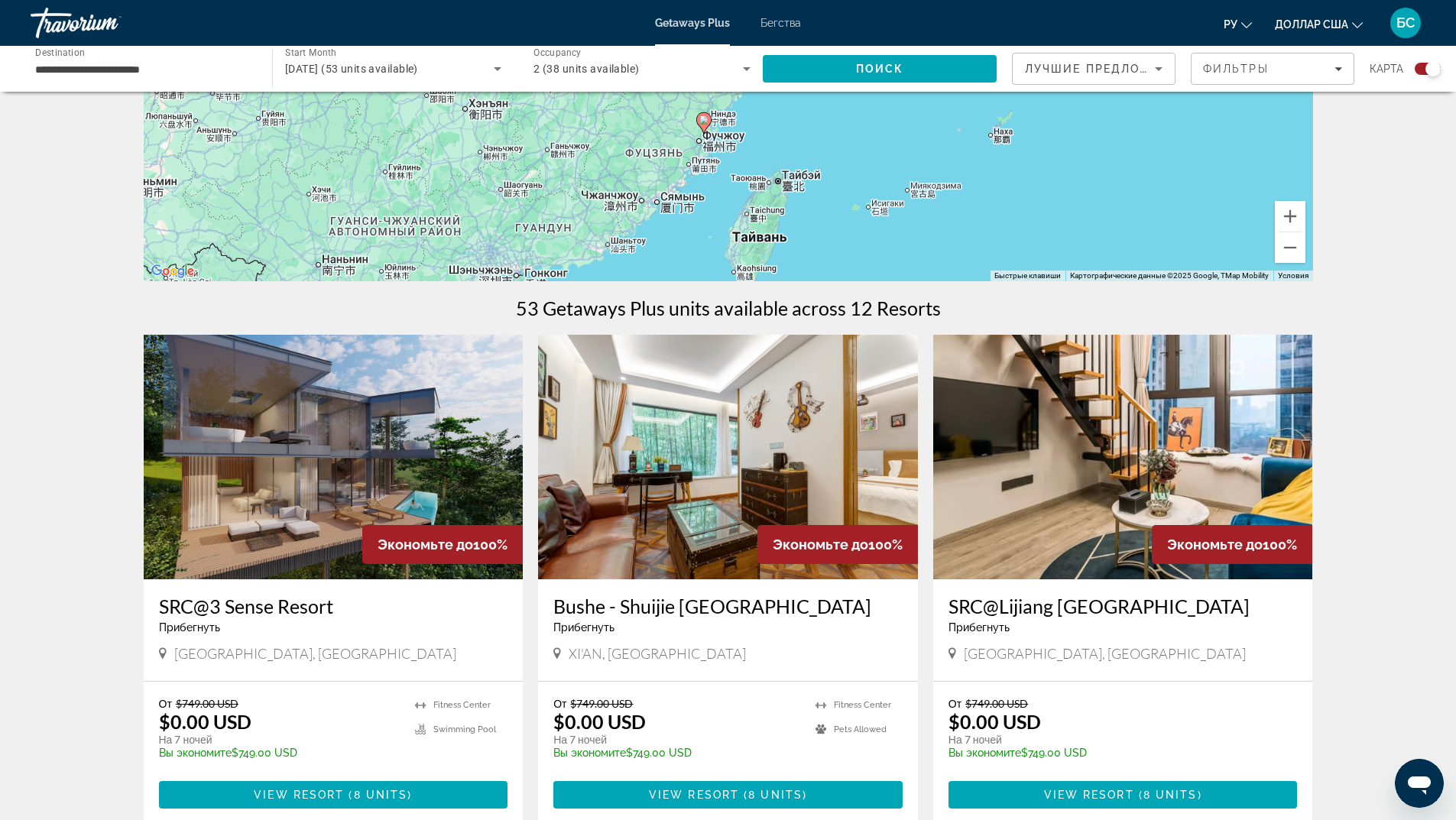
click at [663, 443] on img "Основное содержание" at bounding box center [728, 457] width 380 height 244
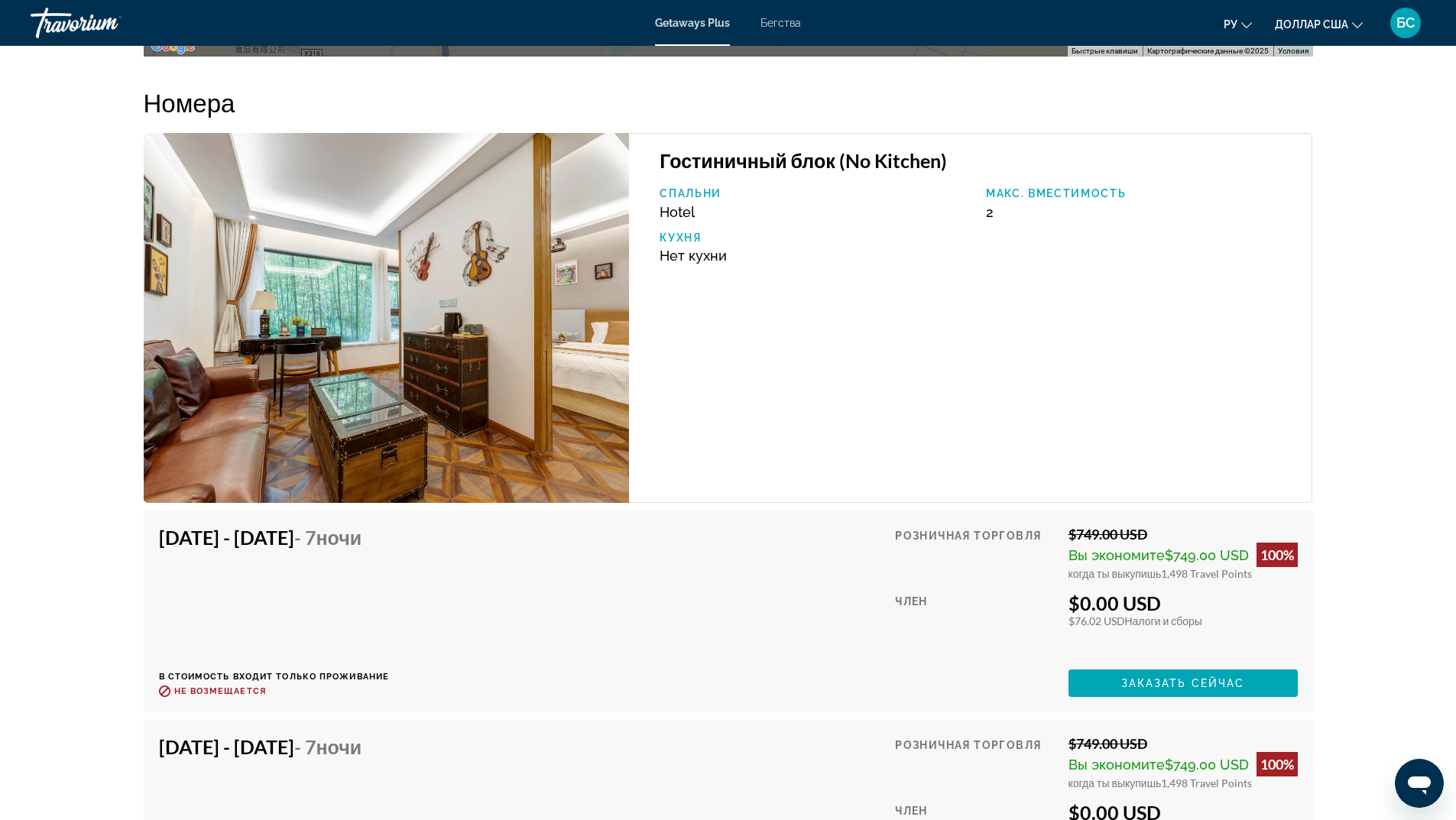
scroll to position [2293, 0]
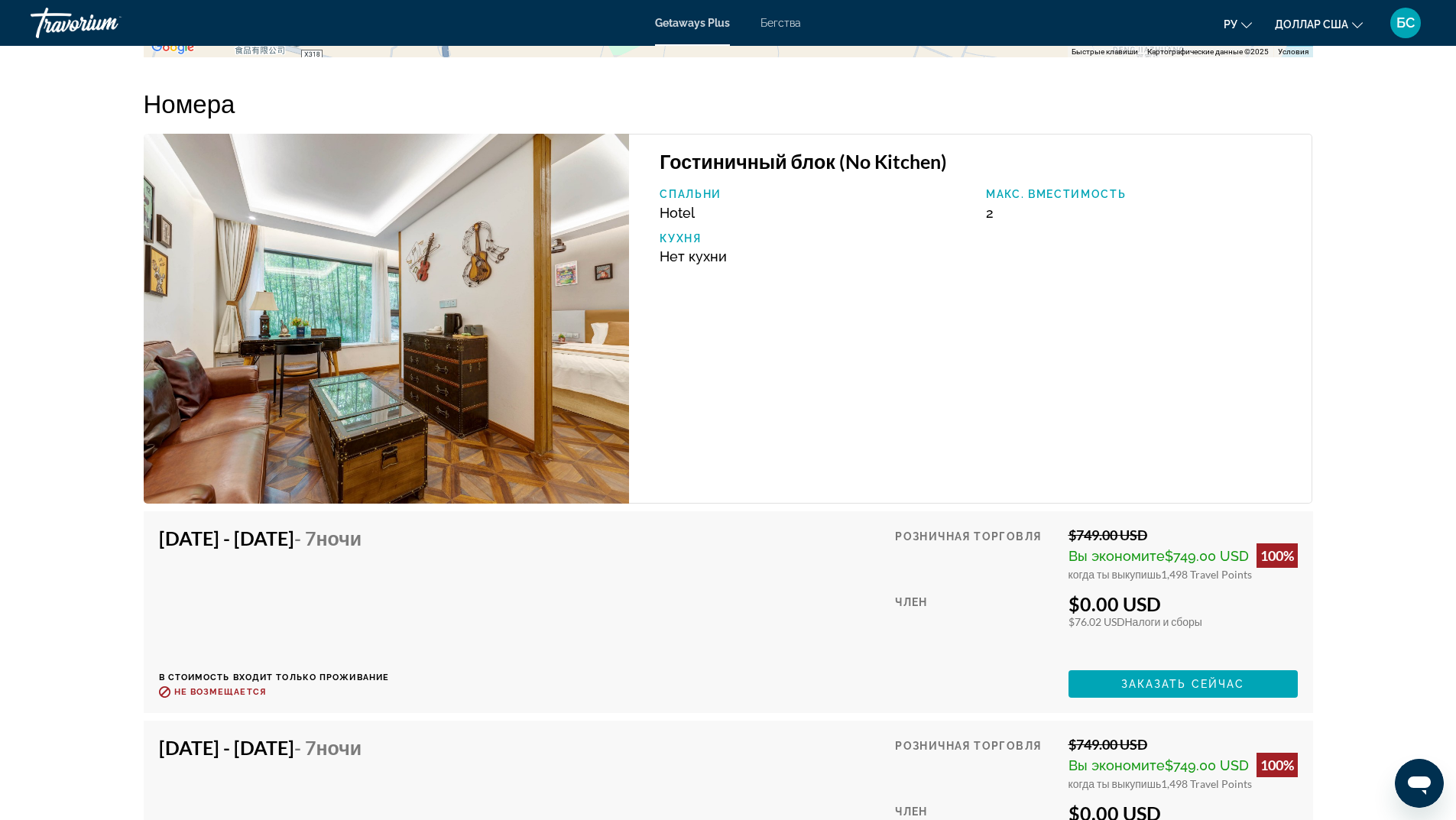
click at [451, 304] on img "Основное содержание" at bounding box center [386, 319] width 486 height 370
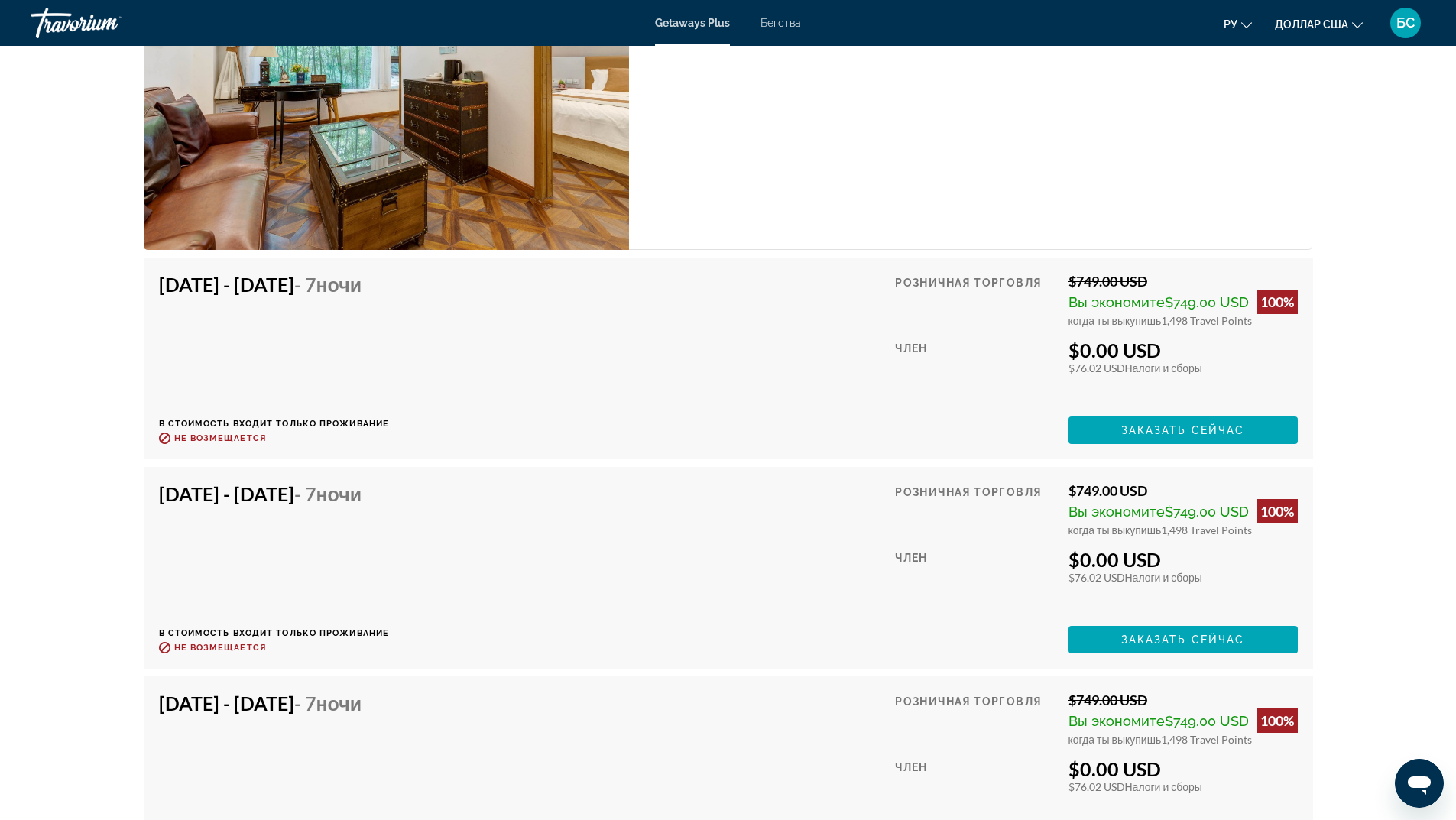
scroll to position [2523, 0]
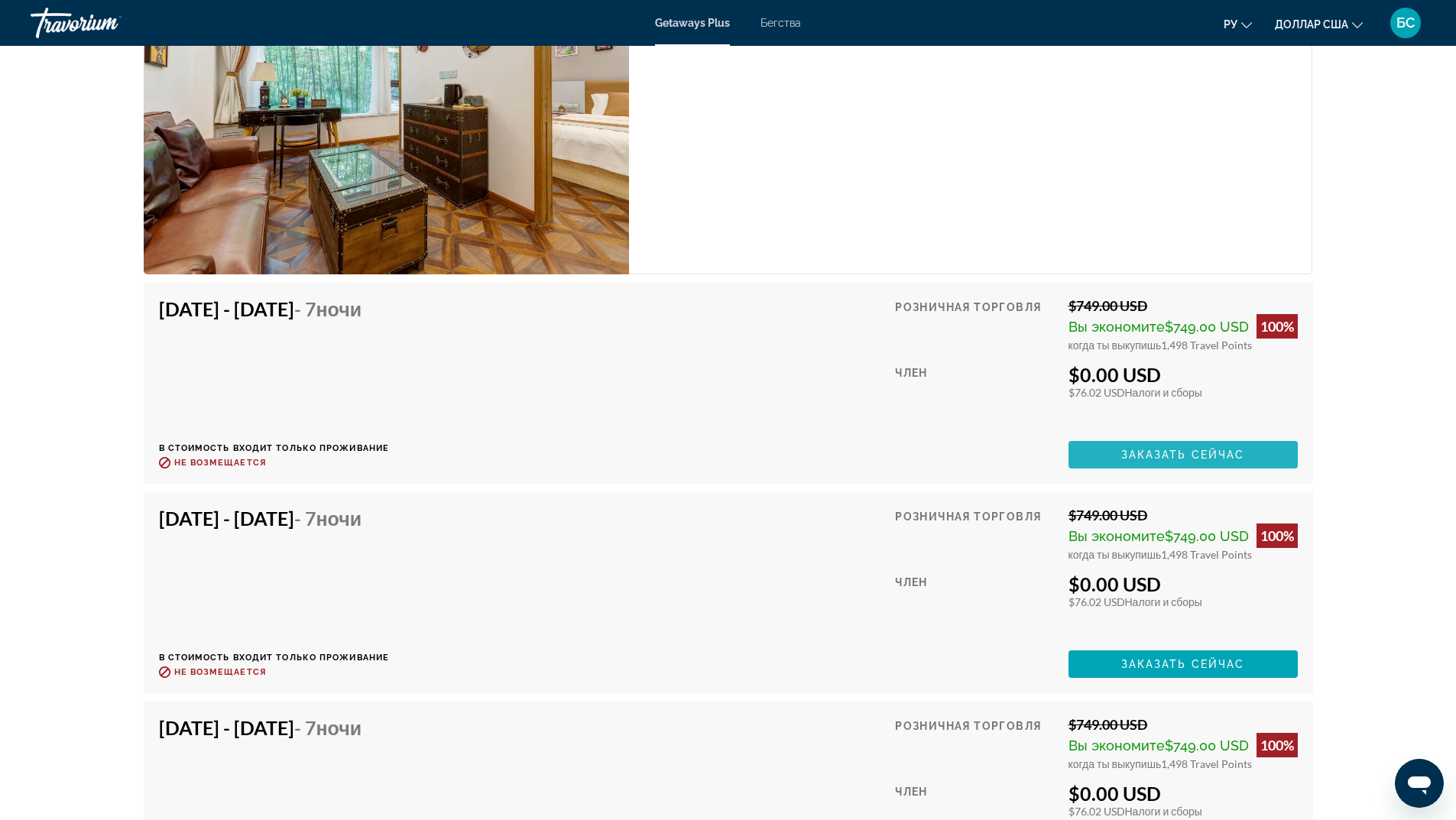
click at [1176, 453] on span "Заказать сейчас" at bounding box center [1182, 454] width 124 height 13
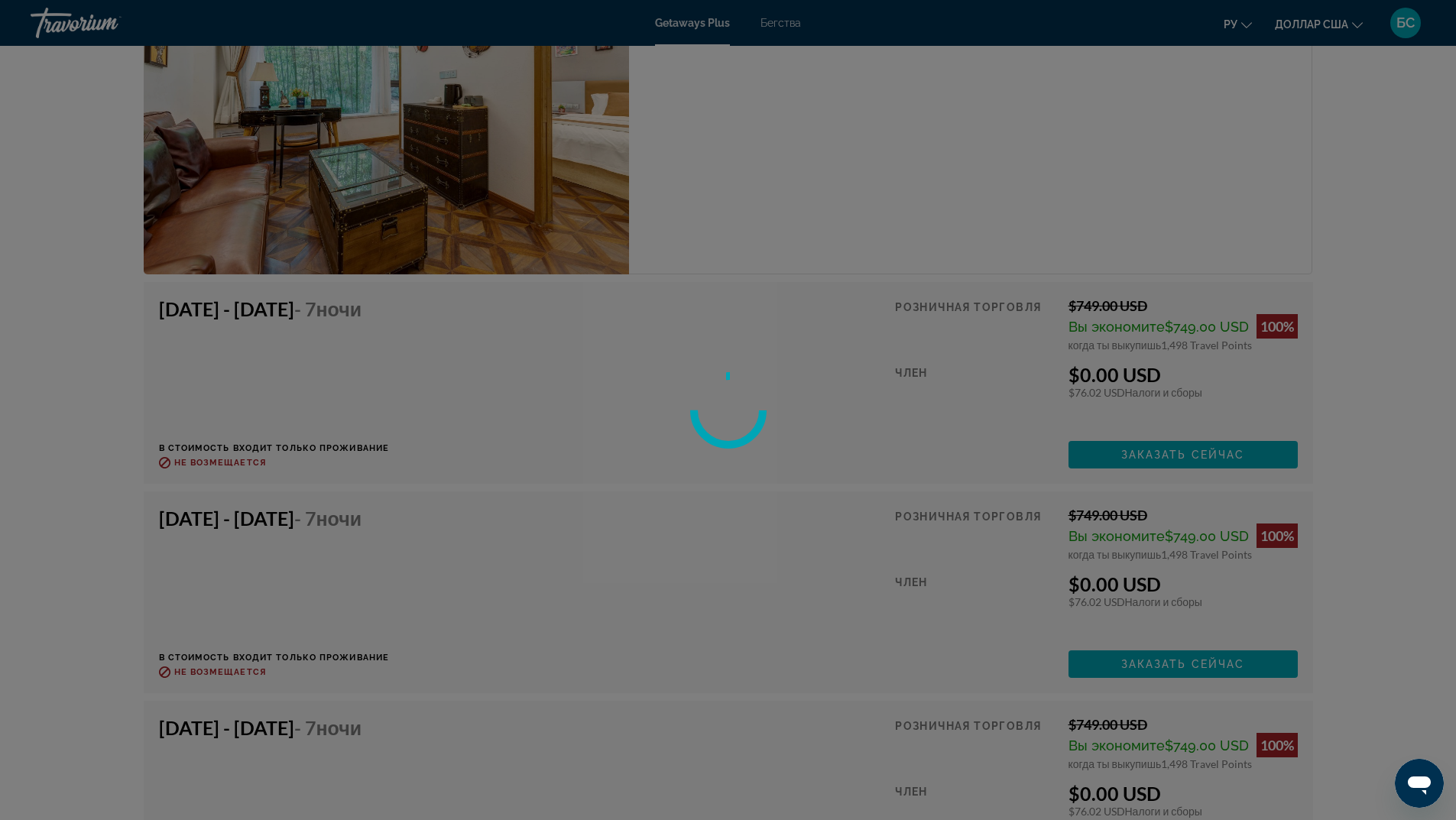
click at [704, 399] on circle at bounding box center [728, 410] width 97 height 97
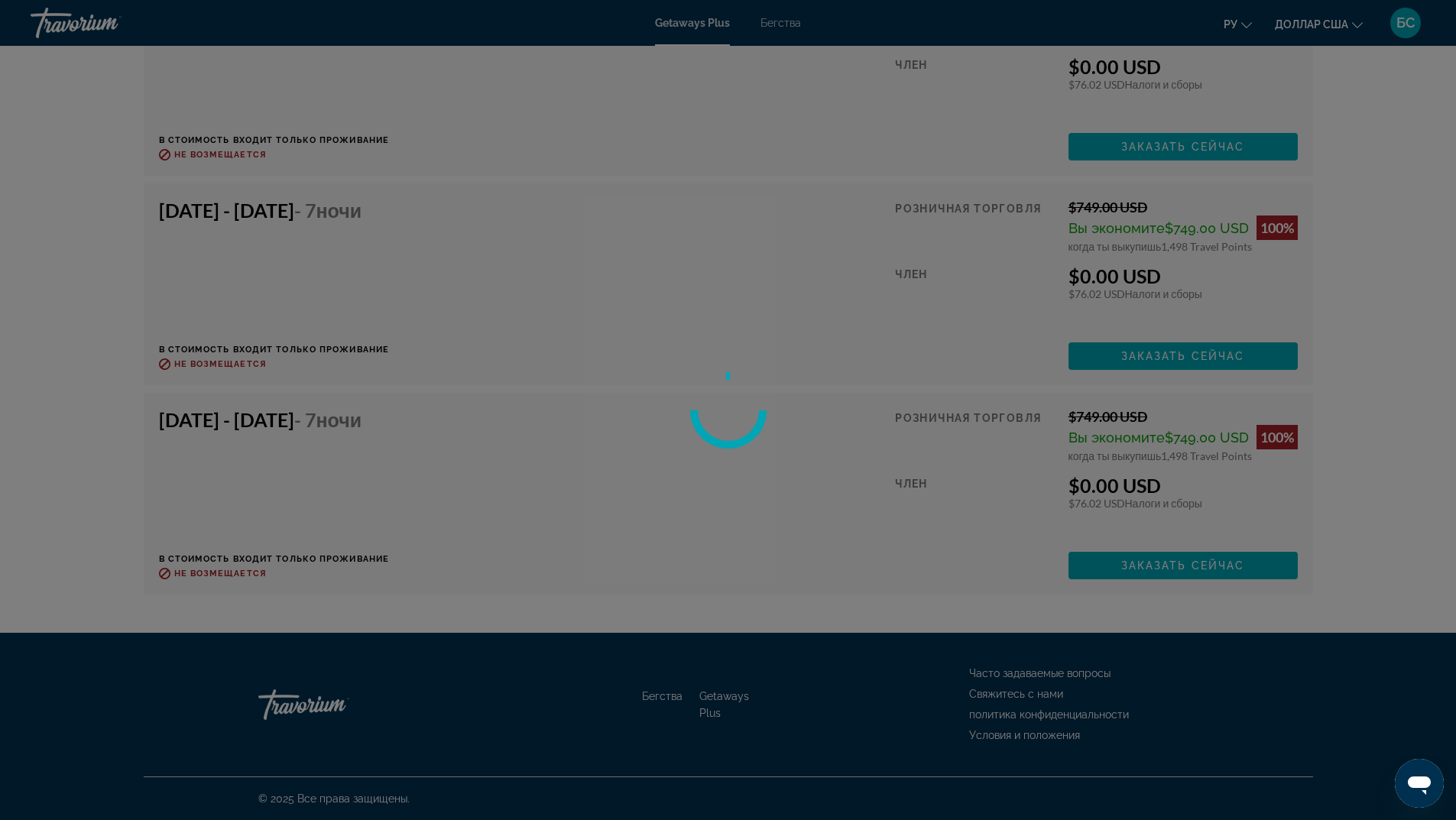
scroll to position [2657, 0]
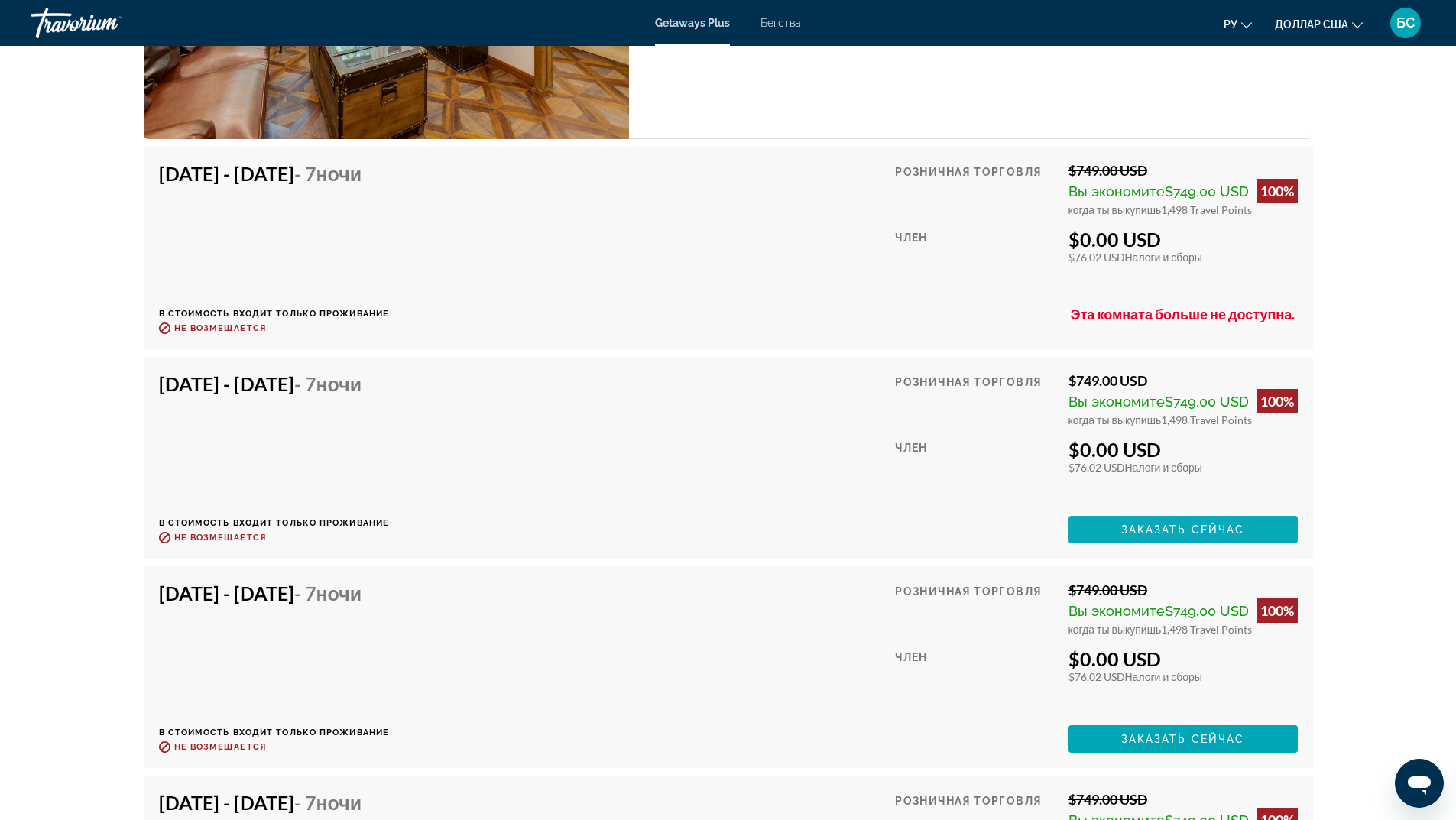
click at [1156, 525] on span "Заказать сейчас" at bounding box center [1182, 530] width 124 height 13
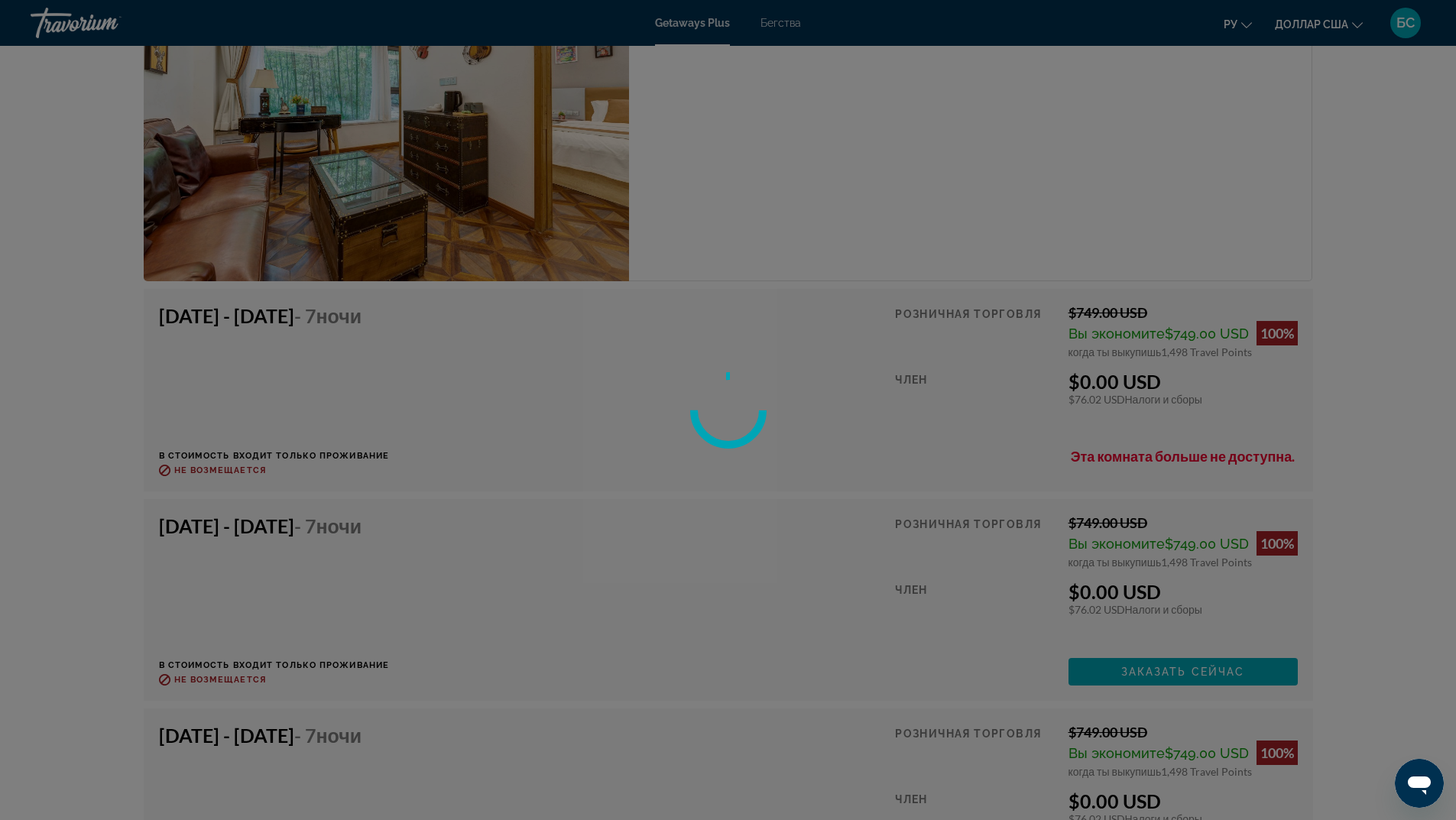
scroll to position [2275, 0]
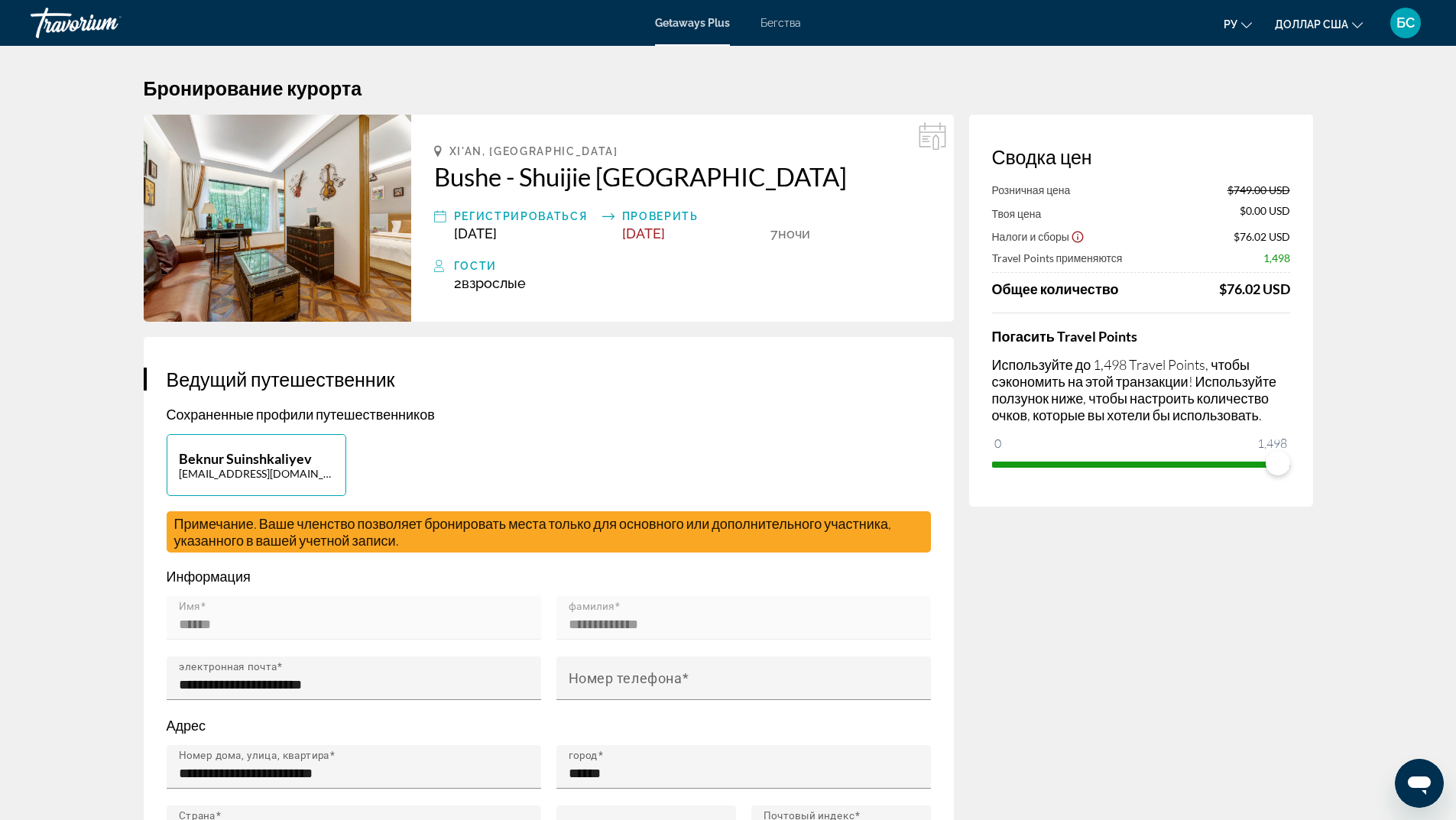
click at [336, 293] on img "Основное содержание" at bounding box center [278, 218] width 268 height 207
click at [462, 173] on h2 "Bushe - Shuijie Hotspring Hotel" at bounding box center [682, 176] width 496 height 30
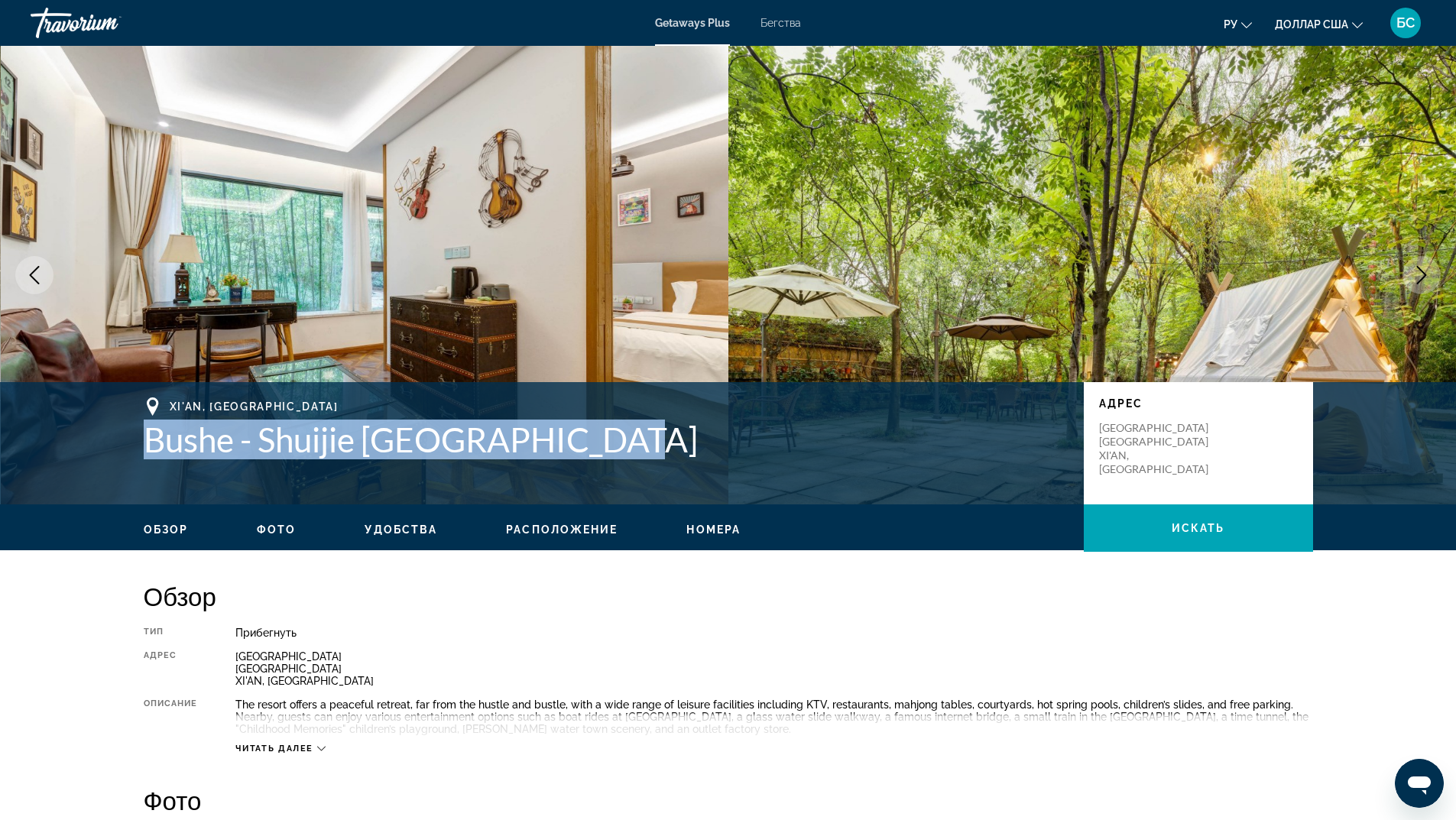
drag, startPoint x: 599, startPoint y: 442, endPoint x: 149, endPoint y: 446, distance: 450.0
click at [149, 446] on h1 "Bushe - Shuijie Hotspring Hotel" at bounding box center [606, 439] width 924 height 40
copy h1 "Bushe - Shuijie Hotspring Hotel"
